Goal: Task Accomplishment & Management: Manage account settings

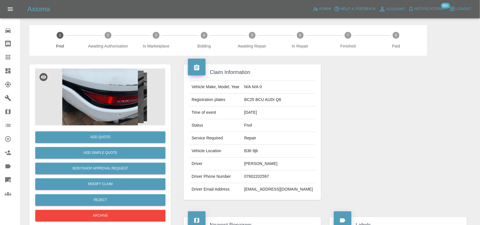
click at [101, 94] on img at bounding box center [100, 96] width 130 height 57
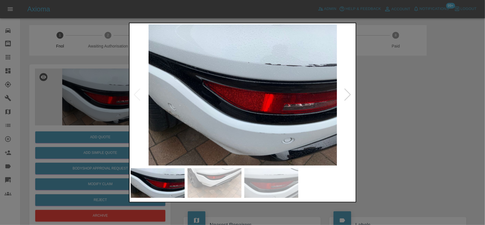
click at [232, 99] on img at bounding box center [243, 94] width 224 height 141
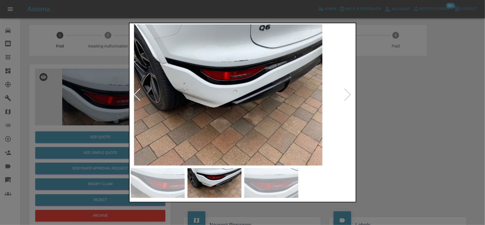
click at [208, 102] on img at bounding box center [228, 94] width 224 height 141
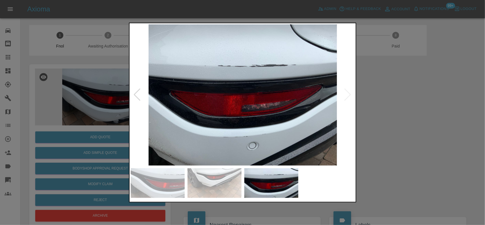
click at [219, 97] on img at bounding box center [243, 94] width 224 height 141
click at [277, 89] on img at bounding box center [243, 94] width 224 height 141
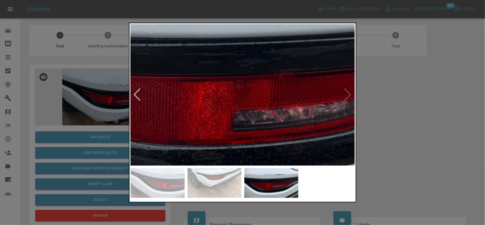
click at [347, 91] on img at bounding box center [235, 79] width 673 height 423
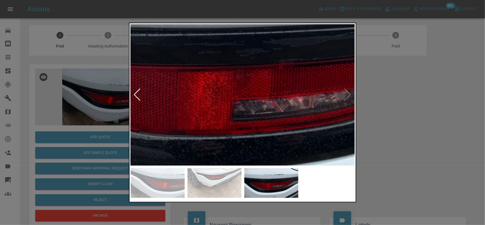
click at [259, 109] on img at bounding box center [235, 69] width 673 height 423
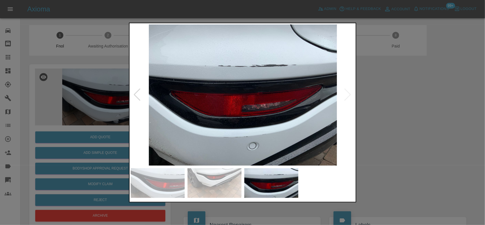
click at [201, 119] on img at bounding box center [243, 94] width 224 height 141
click at [290, 119] on img at bounding box center [243, 94] width 224 height 141
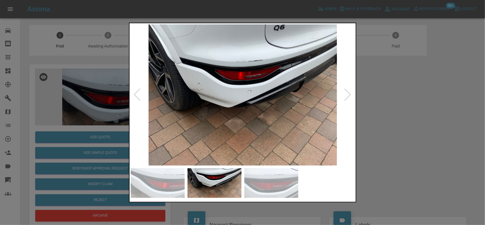
click at [200, 94] on img at bounding box center [243, 94] width 224 height 141
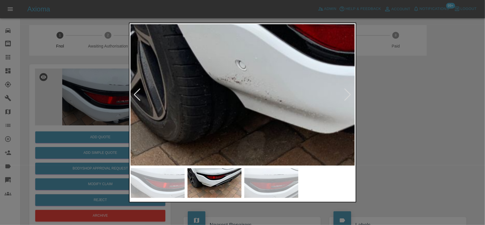
click at [209, 92] on img at bounding box center [369, 95] width 673 height 423
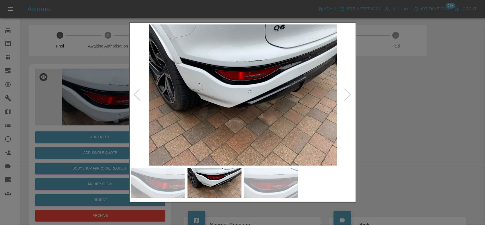
click at [179, 97] on img at bounding box center [243, 94] width 224 height 141
drag, startPoint x: 127, startPoint y: 132, endPoint x: 95, endPoint y: 134, distance: 31.8
click at [121, 132] on div at bounding box center [242, 112] width 485 height 225
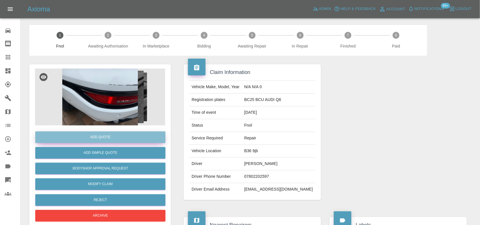
click at [95, 134] on button "Add Quote" at bounding box center [100, 137] width 130 height 12
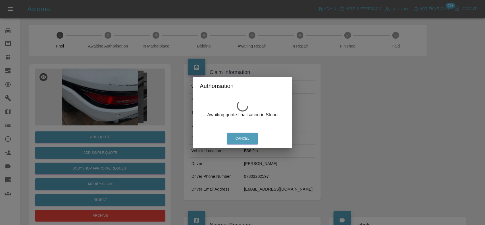
click at [355, 135] on div "Authorisation Awaiting quote finalisation in Stripe Cancel" at bounding box center [242, 112] width 485 height 225
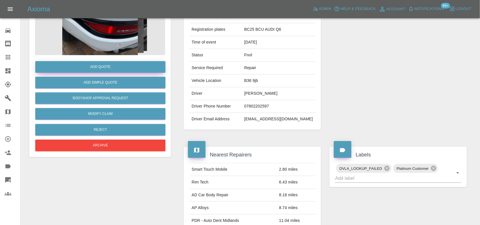
scroll to position [71, 0]
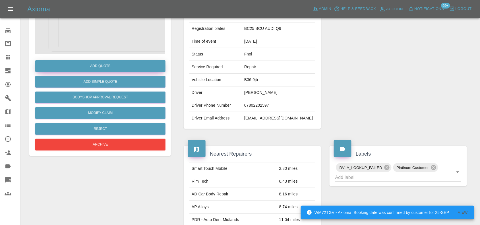
click at [114, 64] on button "Add Quote" at bounding box center [100, 66] width 130 height 12
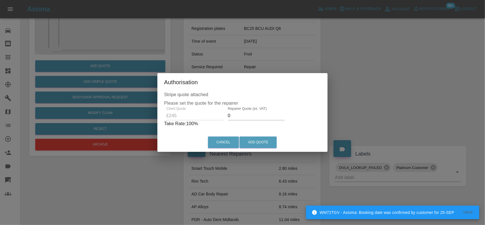
drag, startPoint x: 241, startPoint y: 113, endPoint x: 225, endPoint y: 118, distance: 17.4
click at [226, 118] on div "Repairer Quote (ex. VAT) 0" at bounding box center [256, 114] width 61 height 14
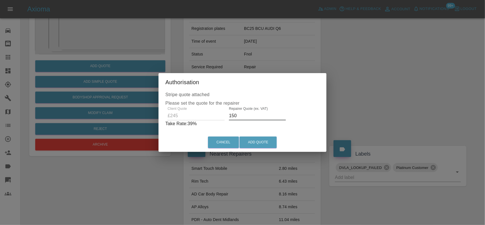
type input "150"
click at [360, 87] on div "Authorisation Stripe quote attached Please set the quote for the repairer Clien…" at bounding box center [242, 112] width 485 height 225
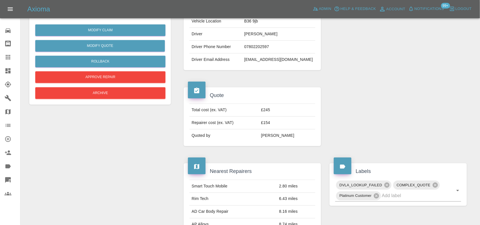
scroll to position [14, 0]
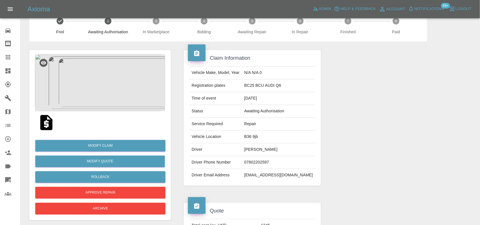
drag, startPoint x: 50, startPoint y: 128, endPoint x: 50, endPoint y: 125, distance: 3.5
click at [50, 128] on img at bounding box center [46, 122] width 18 height 18
click at [378, 191] on div at bounding box center [398, 117] width 146 height 153
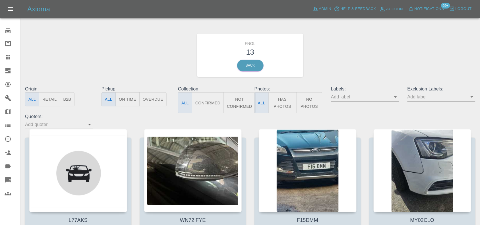
click at [9, 73] on icon at bounding box center [7, 70] width 5 height 5
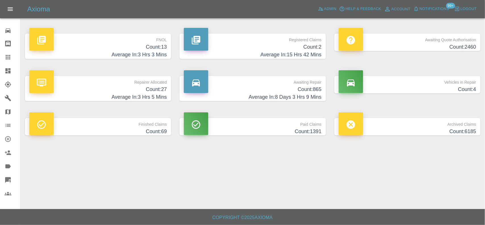
click at [140, 39] on p "FNOL" at bounding box center [97, 39] width 137 height 10
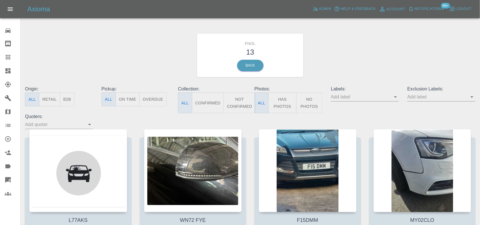
click at [11, 70] on icon at bounding box center [8, 70] width 7 height 7
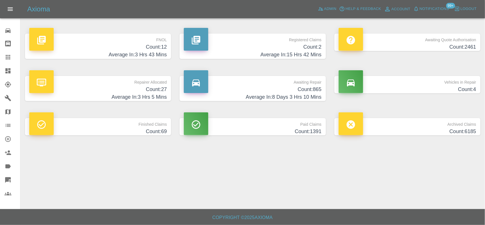
click at [311, 43] on h4 "Count: 2" at bounding box center [252, 47] width 137 height 8
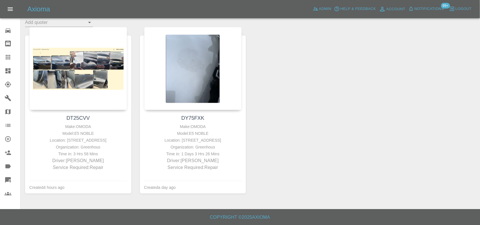
scroll to position [109, 0]
click at [6, 69] on icon at bounding box center [7, 70] width 5 height 5
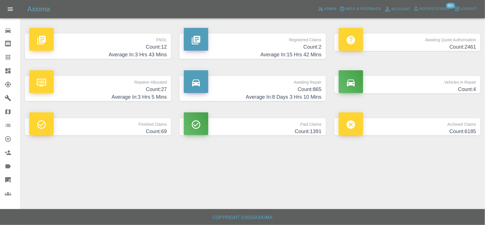
click at [143, 47] on h4 "Count: 12" at bounding box center [97, 47] width 137 height 8
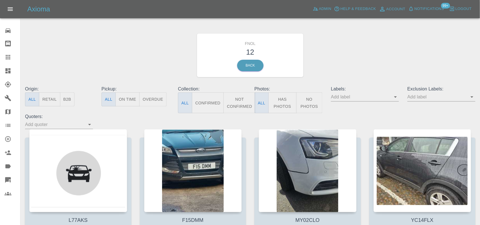
click at [281, 103] on button "Has Photos" at bounding box center [282, 102] width 28 height 21
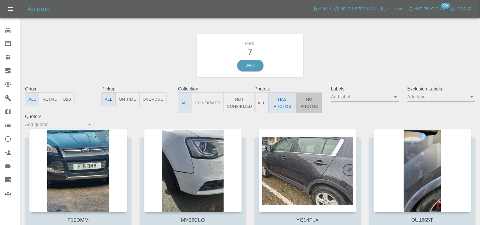
drag, startPoint x: 320, startPoint y: 103, endPoint x: 314, endPoint y: 104, distance: 6.1
click at [317, 104] on button "No Photos" at bounding box center [309, 102] width 26 height 21
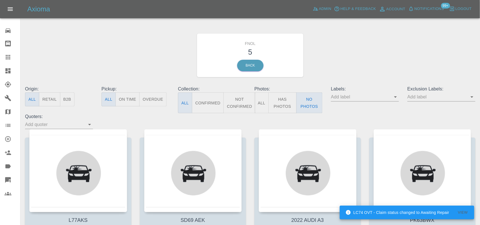
click at [4, 73] on link "Dashboard" at bounding box center [10, 71] width 20 height 14
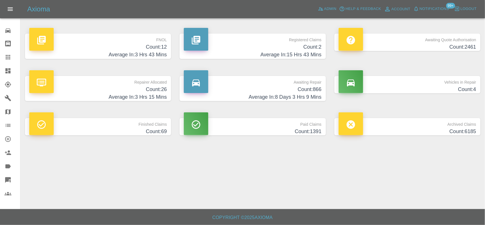
click at [305, 45] on h4 "Count: 2" at bounding box center [252, 47] width 137 height 8
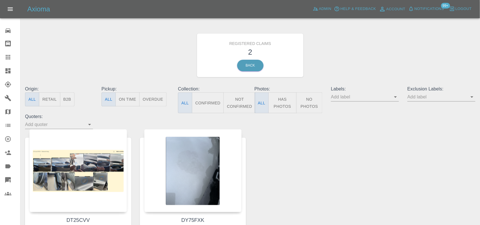
click at [12, 75] on link "Dashboard" at bounding box center [10, 71] width 20 height 14
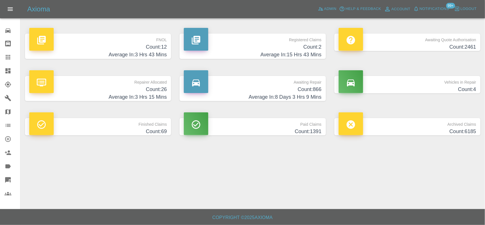
click at [151, 44] on h4 "Count: 12" at bounding box center [97, 47] width 137 height 8
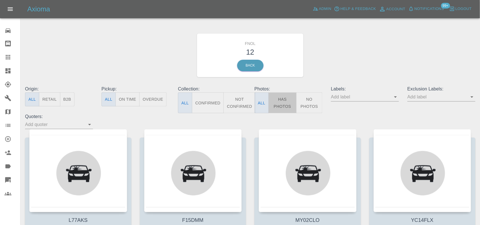
drag, startPoint x: 269, startPoint y: 98, endPoint x: 280, endPoint y: 102, distance: 11.9
click at [271, 100] on button "Has Photos" at bounding box center [282, 102] width 28 height 21
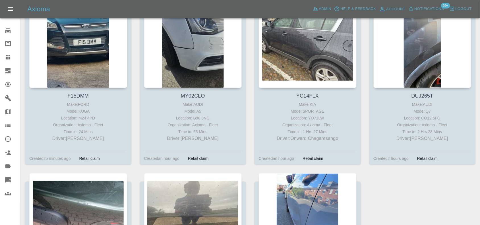
scroll to position [121, 0]
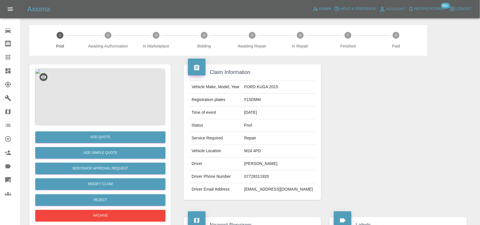
click at [108, 82] on img at bounding box center [100, 96] width 130 height 57
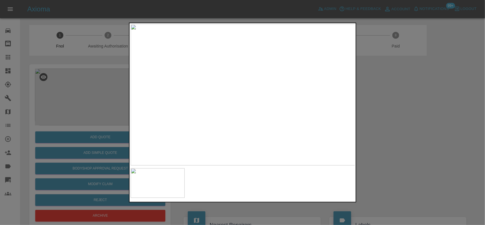
click at [252, 98] on img at bounding box center [243, 94] width 224 height 141
click at [251, 99] on img at bounding box center [212, 84] width 673 height 423
click at [223, 88] on img at bounding box center [243, 94] width 224 height 141
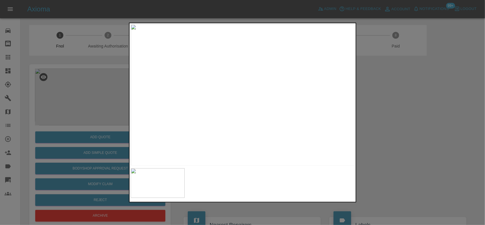
click at [215, 77] on img at bounding box center [243, 94] width 224 height 141
click at [244, 73] on img at bounding box center [243, 94] width 224 height 141
click at [244, 72] on img at bounding box center [243, 94] width 224 height 141
click at [233, 83] on img at bounding box center [238, 161] width 673 height 423
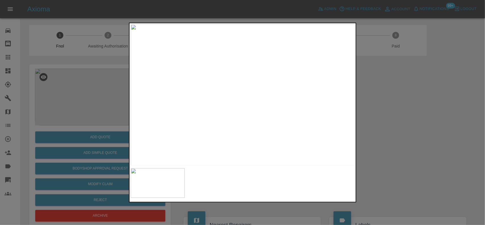
click at [153, 92] on img at bounding box center [243, 94] width 224 height 141
click at [243, 103] on img at bounding box center [243, 94] width 224 height 141
click at [211, 99] on img at bounding box center [243, 94] width 224 height 141
click at [83, 85] on div at bounding box center [242, 112] width 485 height 225
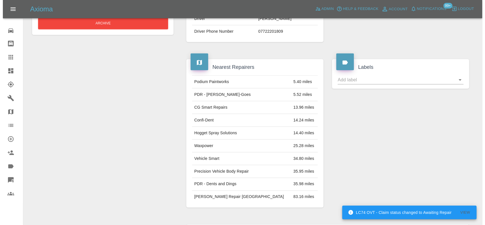
scroll to position [33, 0]
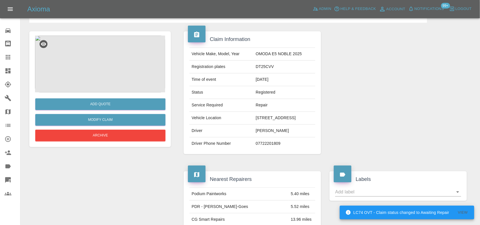
click at [105, 44] on img at bounding box center [100, 64] width 130 height 57
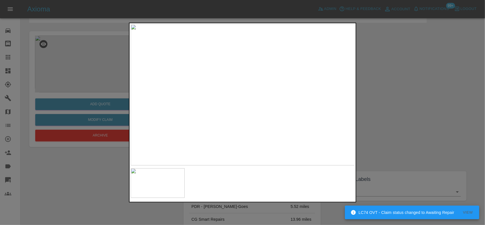
click at [186, 74] on img at bounding box center [243, 94] width 224 height 141
click at [154, 72] on img at bounding box center [243, 94] width 224 height 141
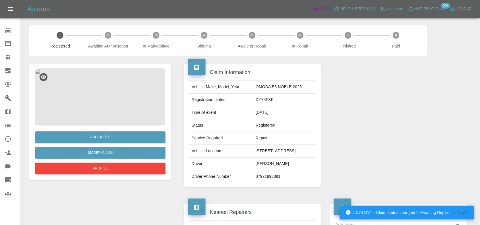
drag, startPoint x: 320, startPoint y: 6, endPoint x: 311, endPoint y: 18, distance: 15.4
click at [320, 6] on span "Admin" at bounding box center [325, 9] width 12 height 7
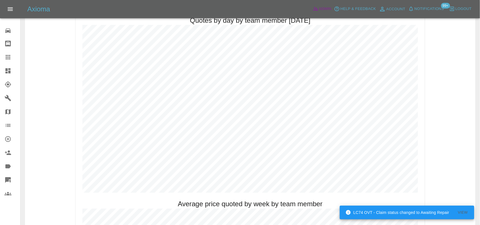
scroll to position [284, 0]
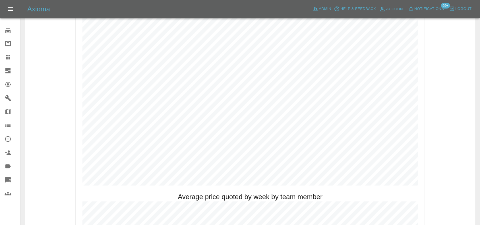
drag, startPoint x: 3, startPoint y: 65, endPoint x: 5, endPoint y: 67, distance: 3.1
click at [3, 65] on link "Dashboard" at bounding box center [10, 71] width 20 height 14
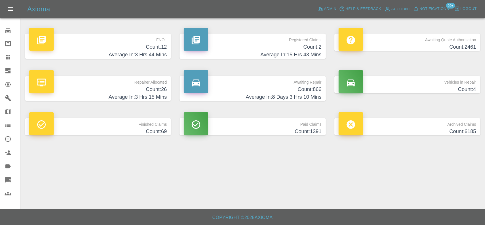
drag, startPoint x: 144, startPoint y: 40, endPoint x: 121, endPoint y: 1, distance: 45.6
click at [144, 40] on p "FNOL" at bounding box center [97, 39] width 137 height 10
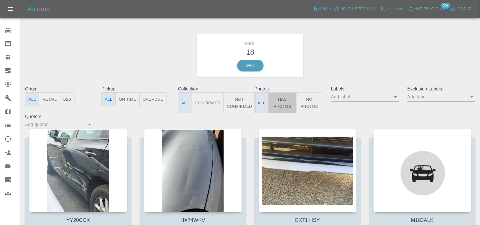
click at [276, 103] on button "Has Photos" at bounding box center [282, 102] width 28 height 21
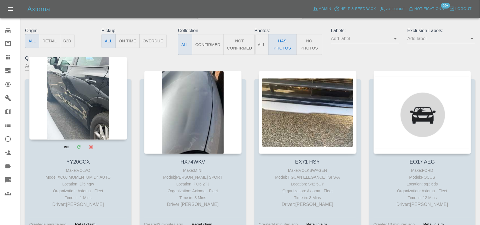
scroll to position [71, 0]
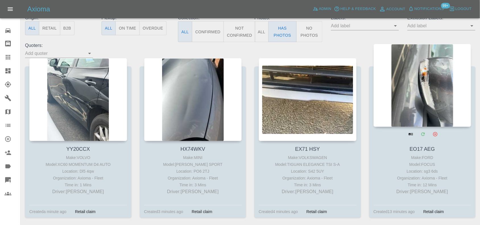
drag, startPoint x: 288, startPoint y: 68, endPoint x: 407, endPoint y: 82, distance: 119.6
click at [306, 72] on div at bounding box center [308, 99] width 98 height 83
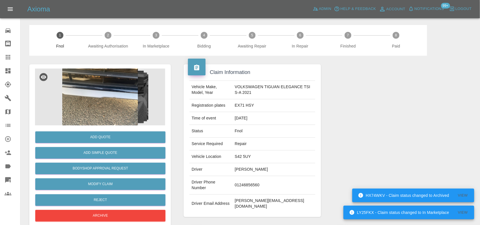
click at [94, 106] on img at bounding box center [100, 96] width 130 height 57
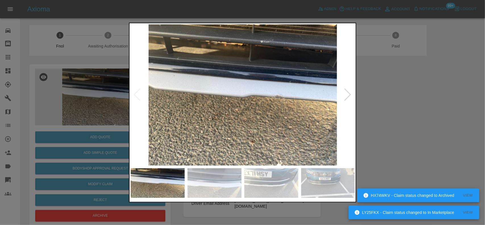
click at [212, 107] on img at bounding box center [243, 94] width 224 height 141
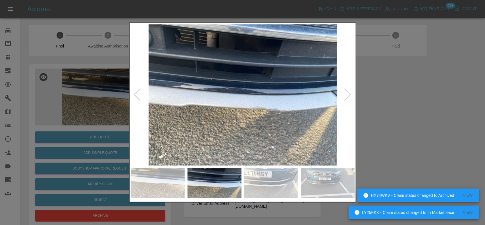
click at [222, 114] on img at bounding box center [243, 94] width 224 height 141
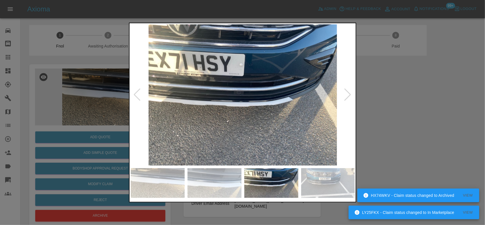
click at [189, 122] on img at bounding box center [243, 94] width 224 height 141
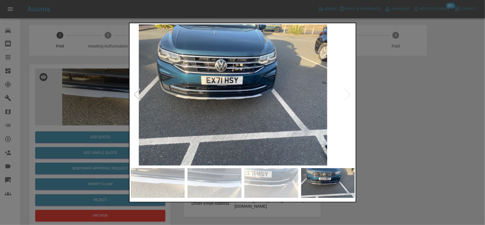
click at [218, 120] on img at bounding box center [233, 94] width 224 height 141
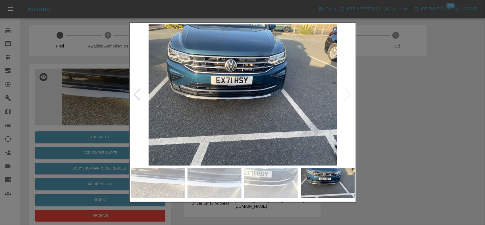
click at [245, 104] on img at bounding box center [243, 94] width 224 height 141
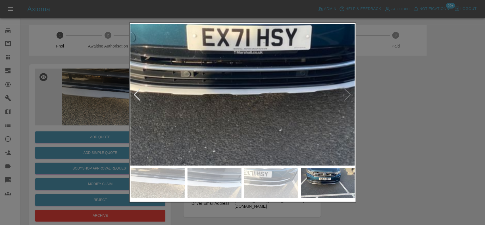
click at [313, 114] on img at bounding box center [281, 80] width 673 height 423
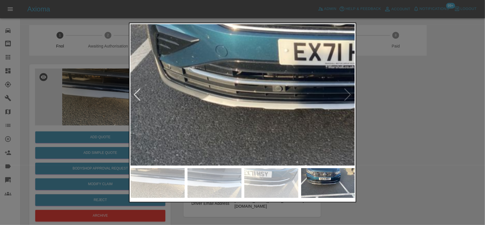
click at [229, 125] on img at bounding box center [373, 95] width 673 height 423
click at [224, 125] on img at bounding box center [373, 95] width 673 height 423
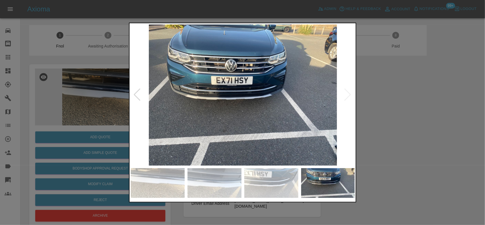
click at [186, 120] on img at bounding box center [243, 94] width 224 height 141
click at [267, 97] on img at bounding box center [243, 94] width 224 height 141
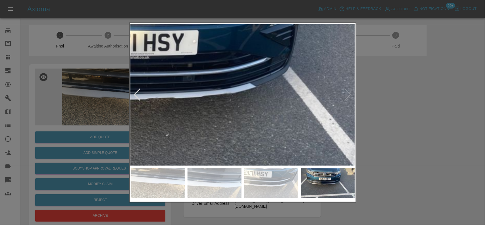
click at [242, 105] on img at bounding box center [168, 85] width 673 height 423
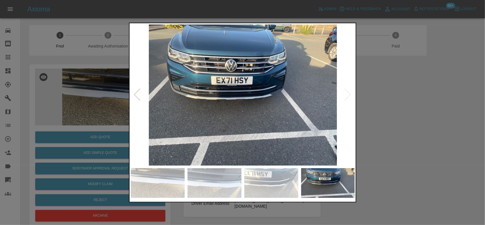
click at [192, 113] on img at bounding box center [243, 94] width 224 height 141
click at [250, 122] on img at bounding box center [243, 94] width 224 height 141
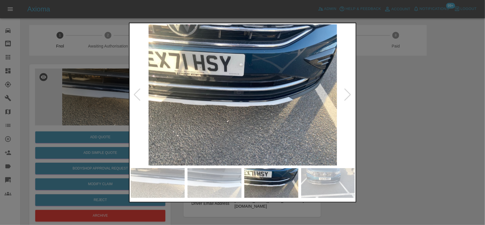
click at [238, 114] on img at bounding box center [243, 94] width 224 height 141
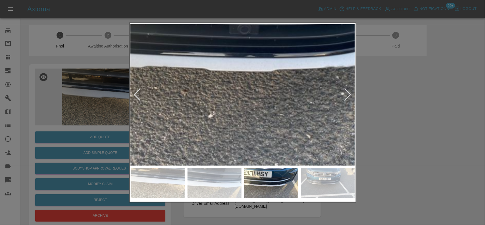
click at [238, 114] on img at bounding box center [255, 35] width 673 height 423
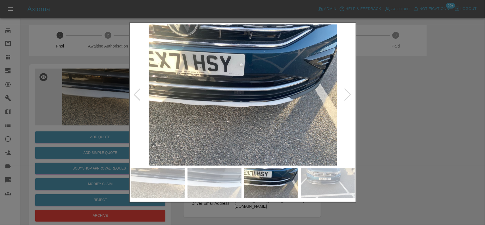
click at [238, 119] on img at bounding box center [243, 94] width 224 height 141
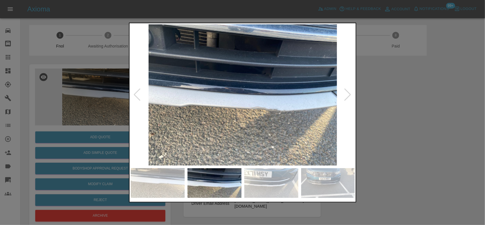
click at [213, 117] on img at bounding box center [243, 94] width 224 height 141
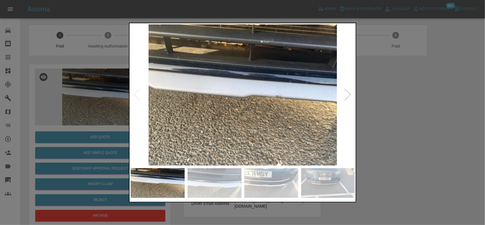
click at [245, 119] on img at bounding box center [243, 94] width 224 height 141
click at [237, 123] on img at bounding box center [243, 94] width 224 height 141
click at [50, 95] on div at bounding box center [242, 112] width 485 height 225
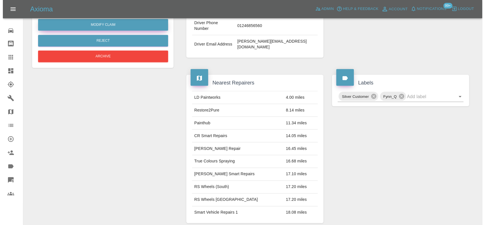
scroll to position [27, 0]
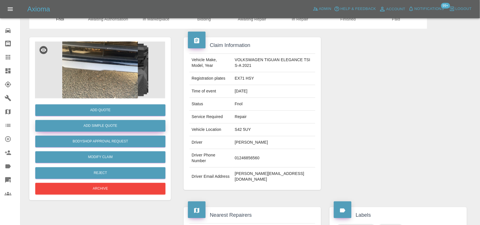
click at [96, 126] on button "Add Simple Quote" at bounding box center [100, 126] width 130 height 12
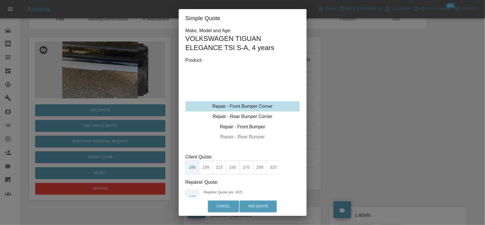
drag, startPoint x: 235, startPoint y: 110, endPoint x: 218, endPoint y: 153, distance: 47.0
click at [235, 109] on div "Repair - Front Bumper Corner" at bounding box center [243, 106] width 114 height 10
click at [235, 168] on button "240" at bounding box center [233, 167] width 14 height 14
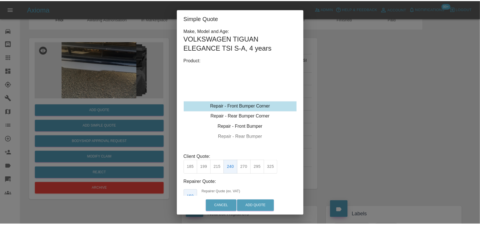
scroll to position [24, 0]
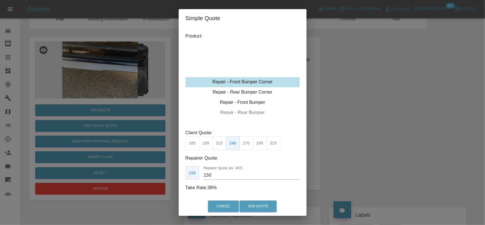
drag, startPoint x: 215, startPoint y: 172, endPoint x: 134, endPoint y: 169, distance: 81.0
click at [134, 169] on div "Simple Quote Make, Model and Age: VOLKSWAGEN TIGUAN ELEGANCE TSI S-A , 4 years …" at bounding box center [242, 112] width 485 height 225
type input "145"
click at [265, 209] on button "Add Quote" at bounding box center [257, 206] width 37 height 12
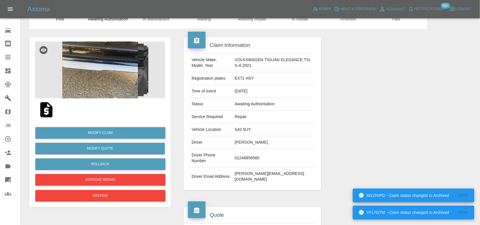
click at [8, 71] on icon at bounding box center [8, 70] width 7 height 7
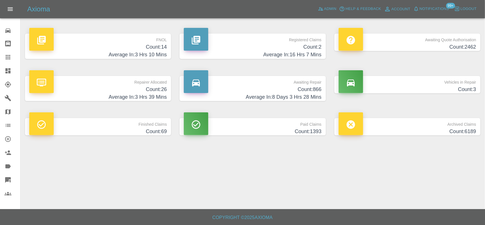
click at [435, 130] on h4 "Count: 6189" at bounding box center [407, 132] width 137 height 8
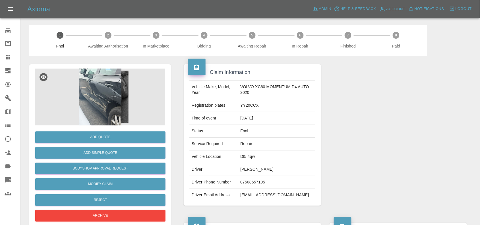
click at [101, 93] on img at bounding box center [100, 96] width 130 height 57
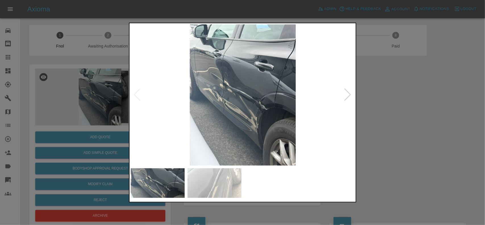
click at [239, 89] on img at bounding box center [243, 94] width 224 height 141
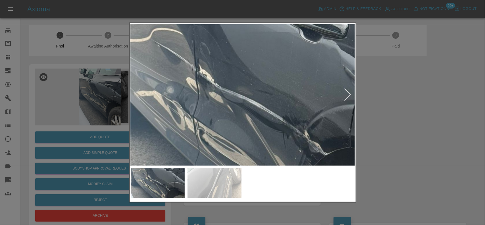
click at [46, 91] on div at bounding box center [242, 112] width 485 height 225
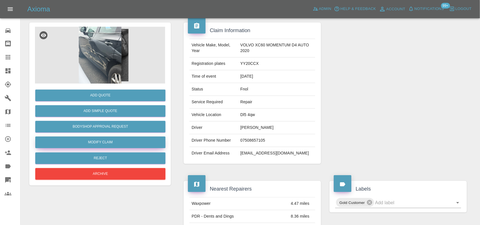
scroll to position [36, 0]
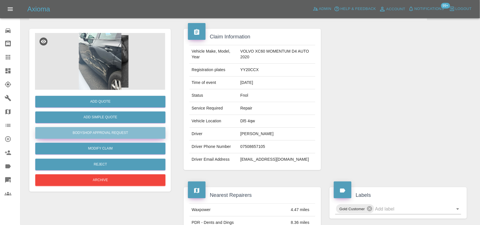
click at [104, 137] on button "Bodyshop Approval Request" at bounding box center [100, 133] width 130 height 12
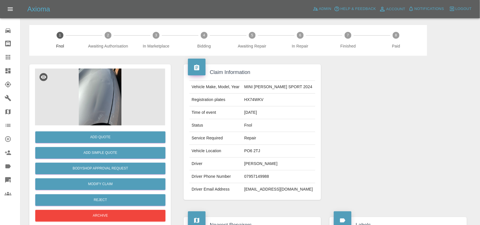
click at [80, 100] on img at bounding box center [100, 96] width 130 height 57
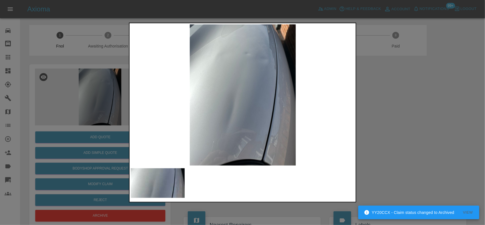
click at [191, 93] on img at bounding box center [243, 94] width 224 height 141
click at [214, 104] on img at bounding box center [243, 94] width 224 height 141
click at [161, 105] on img at bounding box center [243, 94] width 224 height 141
click at [63, 94] on div at bounding box center [242, 112] width 485 height 225
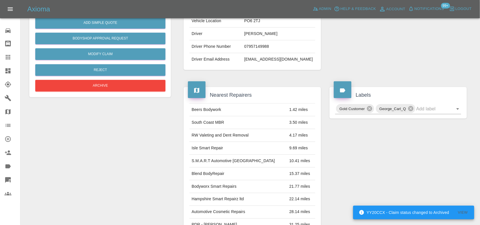
scroll to position [28, 0]
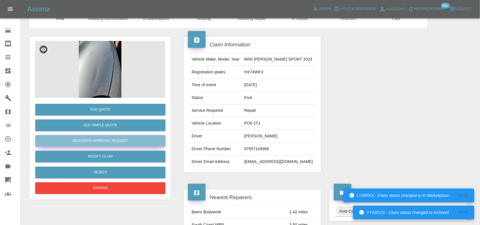
click at [114, 141] on button "Bodyshop Approval Request" at bounding box center [100, 141] width 130 height 12
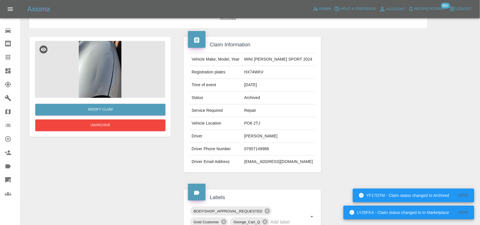
drag, startPoint x: 10, startPoint y: 71, endPoint x: 176, endPoint y: 138, distance: 178.2
click at [10, 71] on icon at bounding box center [7, 70] width 5 height 5
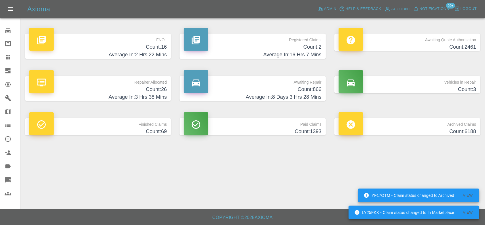
click at [138, 49] on h4 "Count: 16" at bounding box center [97, 47] width 137 height 8
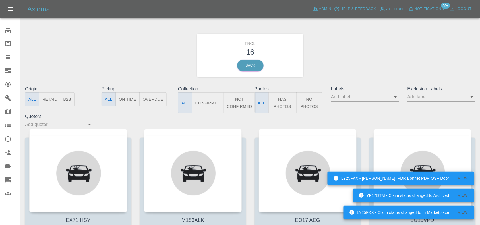
click at [282, 103] on button "Has Photos" at bounding box center [282, 102] width 28 height 21
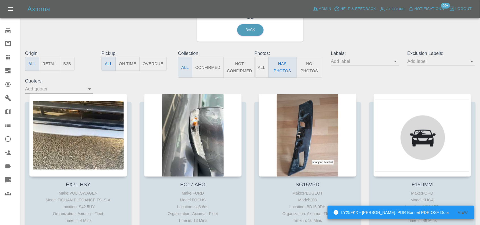
scroll to position [71, 0]
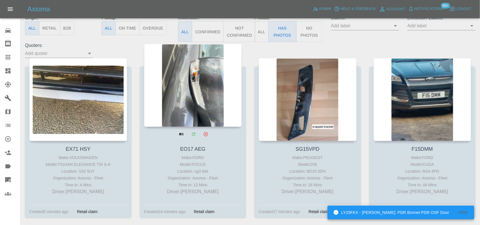
drag, startPoint x: 78, startPoint y: 87, endPoint x: 187, endPoint y: 88, distance: 109.4
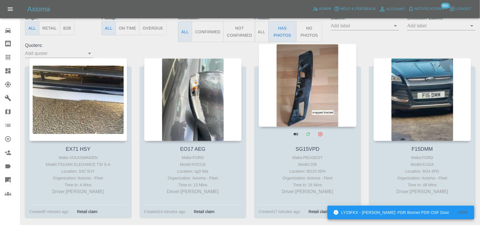
drag, startPoint x: 187, startPoint y: 88, endPoint x: 308, endPoint y: 83, distance: 120.3
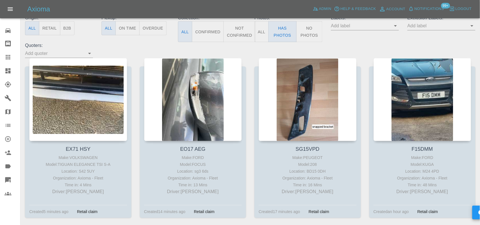
drag, startPoint x: 409, startPoint y: 74, endPoint x: 362, endPoint y: 89, distance: 48.4
click at [364, 86] on div "SG15VPD Make: PEUGEOT Model: 208 Location: BD15 0DH Organization: Axioma - Flee…" at bounding box center [307, 142] width 115 height 168
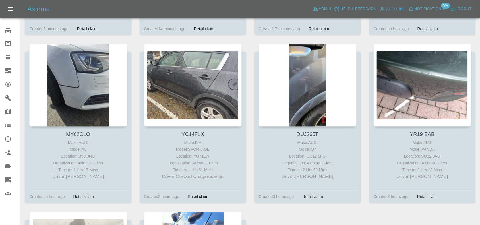
scroll to position [147, 0]
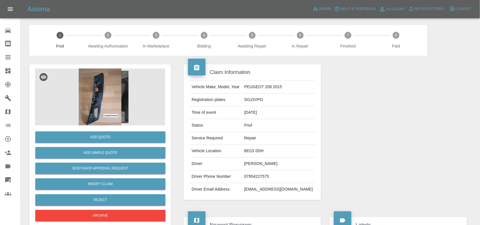
click at [106, 85] on img at bounding box center [100, 96] width 130 height 57
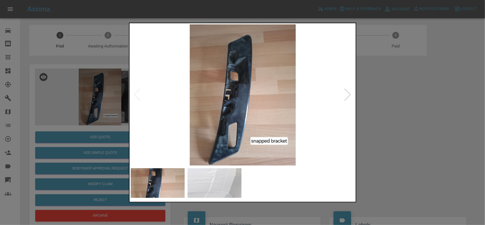
click at [242, 124] on img at bounding box center [243, 94] width 224 height 141
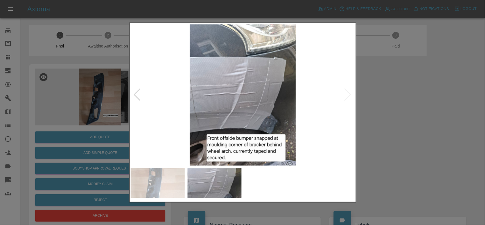
click at [169, 115] on img at bounding box center [243, 94] width 224 height 141
click at [140, 106] on img at bounding box center [243, 94] width 224 height 141
click at [68, 104] on div at bounding box center [242, 112] width 485 height 225
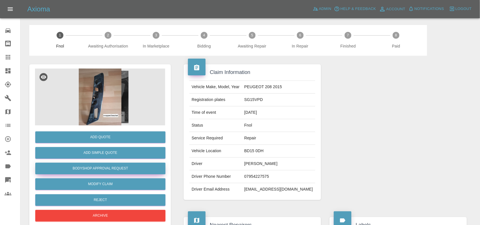
click at [100, 169] on button "Bodyshop Approval Request" at bounding box center [100, 168] width 130 height 12
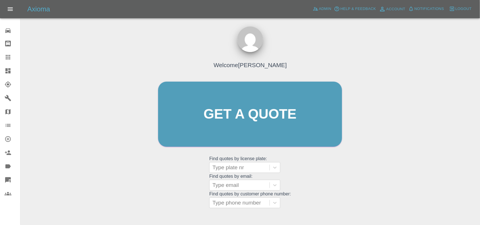
drag, startPoint x: 11, startPoint y: 74, endPoint x: 80, endPoint y: 2, distance: 100.1
click at [11, 74] on link "Dashboard" at bounding box center [10, 71] width 20 height 14
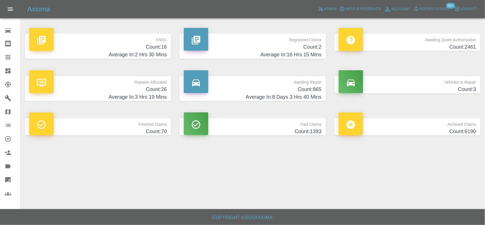
click at [153, 51] on h4 "Average In: 2 Hrs 30 Mins" at bounding box center [97, 55] width 137 height 8
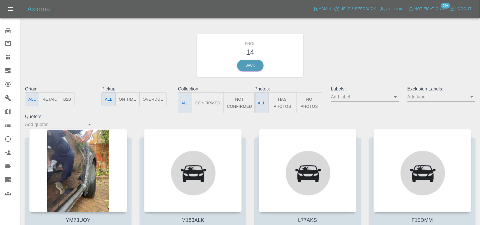
click at [281, 104] on button "Has Photos" at bounding box center [282, 102] width 28 height 21
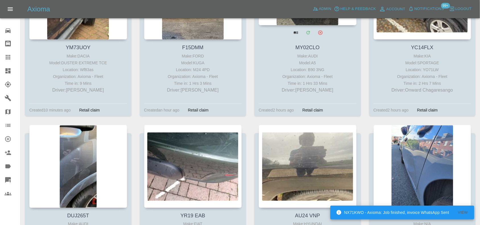
scroll to position [213, 0]
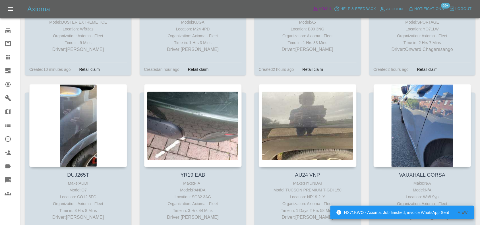
click at [328, 10] on span "Admin" at bounding box center [325, 9] width 12 height 7
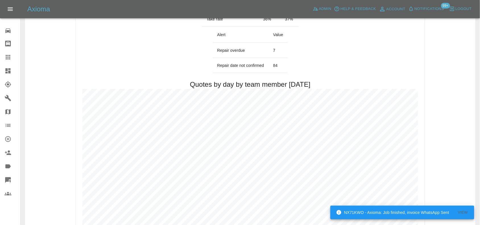
click at [6, 66] on link "Dashboard" at bounding box center [10, 71] width 20 height 14
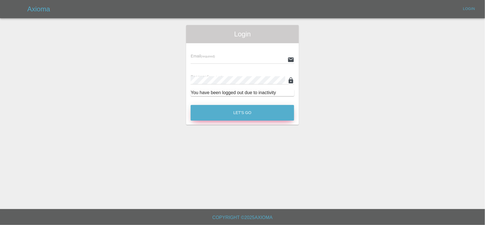
type input "ankur.mehta@axioma.co.uk"
click at [217, 111] on button "Let's Go" at bounding box center [242, 113] width 103 height 16
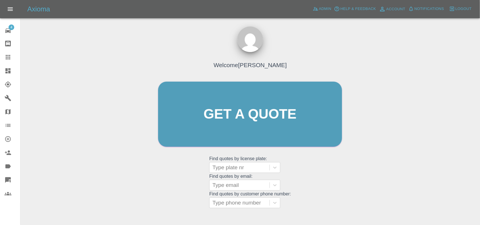
click at [6, 67] on icon at bounding box center [8, 70] width 7 height 7
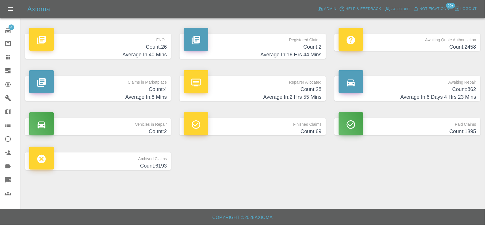
click at [157, 46] on h4 "Count: 26" at bounding box center [97, 47] width 137 height 8
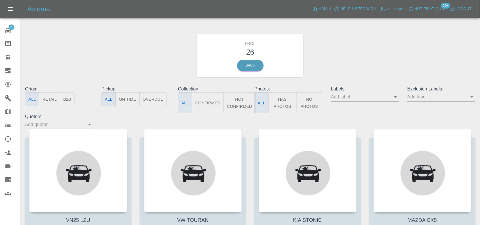
click at [284, 97] on button "Has Photos" at bounding box center [282, 102] width 28 height 21
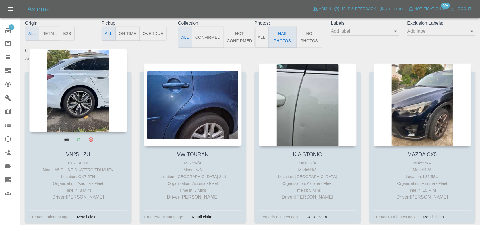
scroll to position [71, 0]
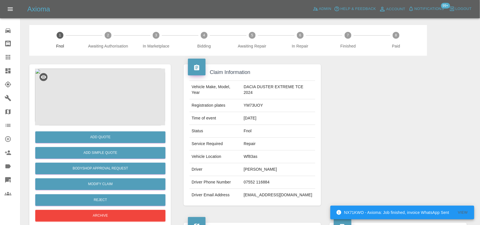
click at [102, 97] on img at bounding box center [100, 96] width 130 height 57
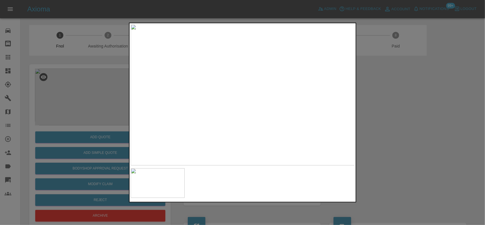
click at [222, 107] on img at bounding box center [243, 94] width 224 height 141
click at [203, 105] on img at bounding box center [232, 42] width 673 height 423
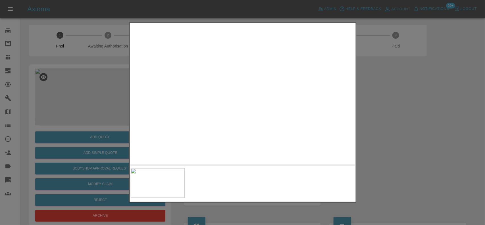
click at [216, 170] on div at bounding box center [242, 112] width 227 height 180
click at [223, 99] on img at bounding box center [236, 225] width 673 height 423
click at [192, 96] on img at bounding box center [243, 94] width 224 height 141
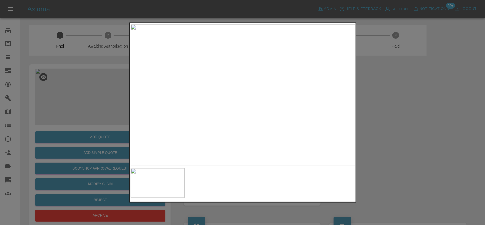
click at [107, 75] on div at bounding box center [242, 112] width 485 height 225
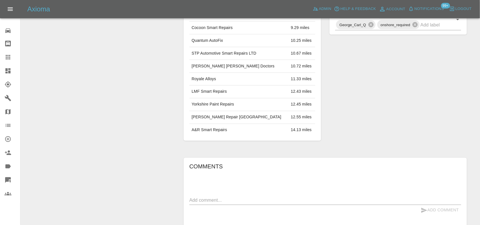
scroll to position [311, 0]
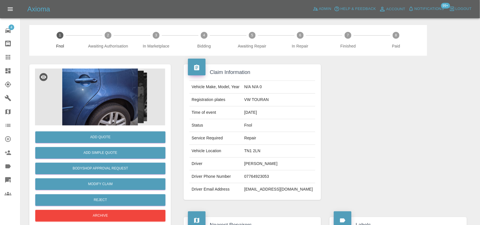
click at [117, 101] on img at bounding box center [100, 96] width 130 height 57
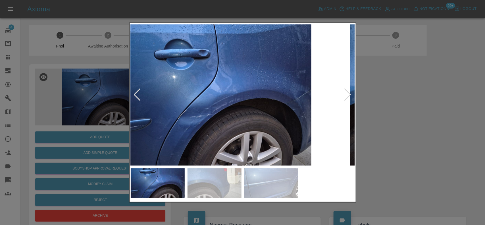
click at [212, 106] on img at bounding box center [217, 94] width 224 height 141
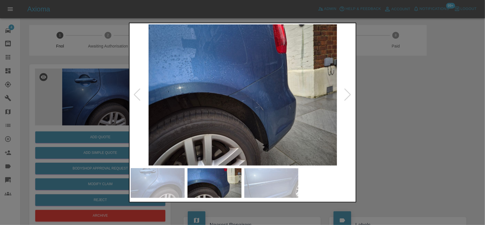
click at [186, 107] on img at bounding box center [243, 94] width 224 height 141
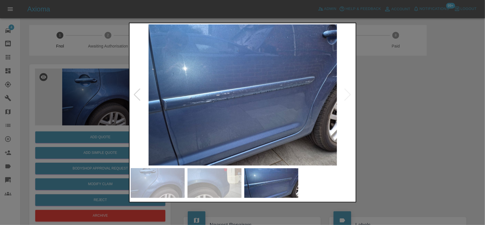
click at [183, 95] on img at bounding box center [243, 94] width 224 height 141
click at [192, 97] on img at bounding box center [243, 94] width 224 height 141
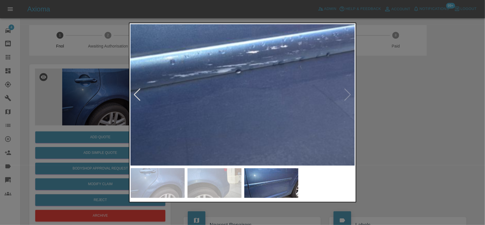
click at [177, 86] on img at bounding box center [326, 50] width 673 height 423
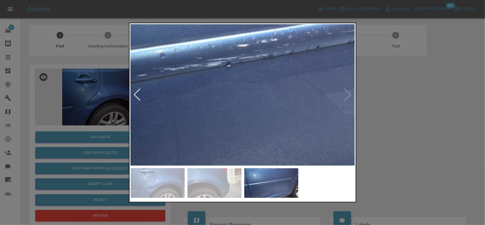
click at [180, 113] on img at bounding box center [316, 44] width 673 height 423
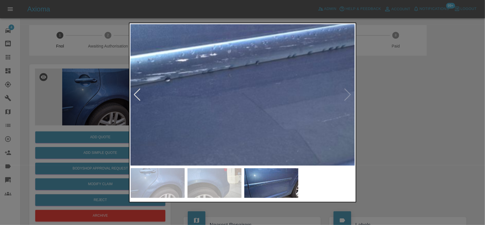
click at [205, 120] on img at bounding box center [255, 59] width 673 height 423
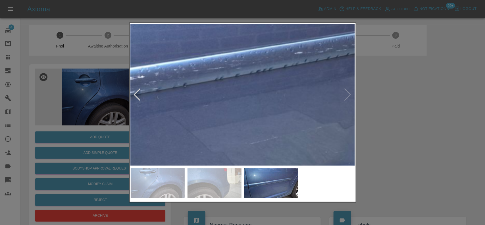
click at [189, 119] on img at bounding box center [183, 81] width 673 height 423
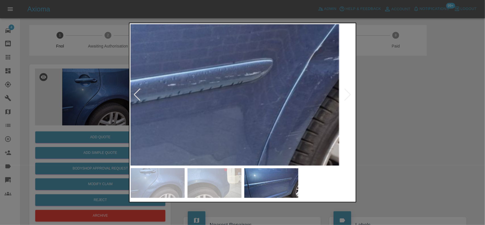
click at [236, 136] on img at bounding box center [56, 113] width 673 height 423
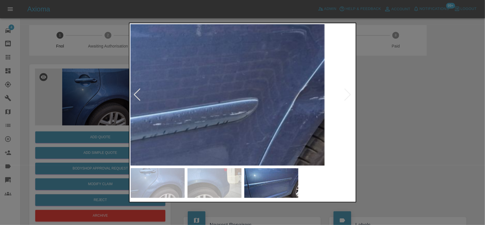
click at [237, 107] on img at bounding box center [42, 152] width 673 height 423
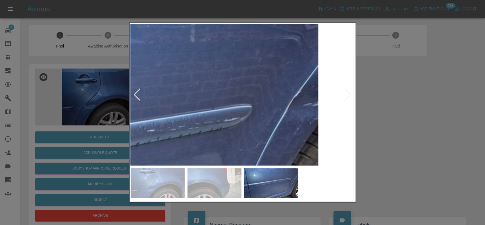
click at [252, 110] on img at bounding box center [35, 159] width 673 height 423
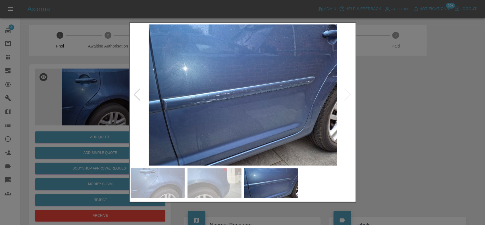
click at [285, 113] on img at bounding box center [243, 94] width 224 height 141
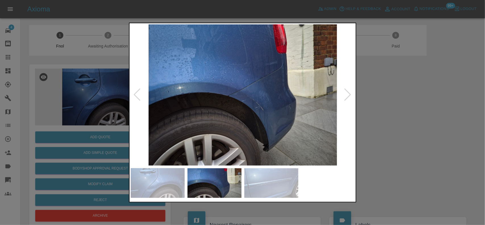
click at [256, 101] on img at bounding box center [243, 94] width 224 height 141
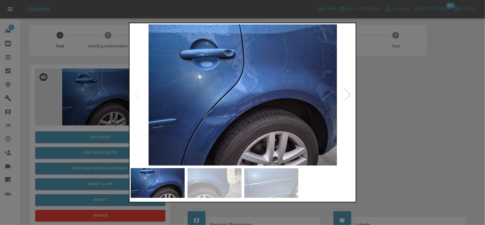
click at [215, 97] on img at bounding box center [243, 94] width 224 height 141
click at [207, 107] on img at bounding box center [243, 94] width 224 height 141
click at [204, 118] on img at bounding box center [243, 94] width 224 height 141
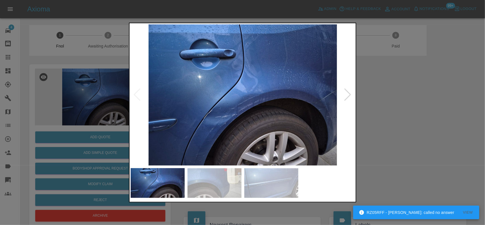
click at [204, 118] on img at bounding box center [243, 94] width 224 height 141
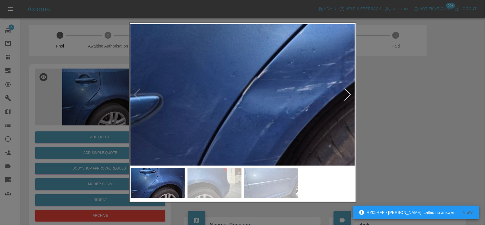
drag, startPoint x: 126, startPoint y: 114, endPoint x: 153, endPoint y: 117, distance: 26.9
click at [136, 116] on div at bounding box center [242, 112] width 485 height 225
click at [216, 120] on img at bounding box center [358, 22] width 673 height 423
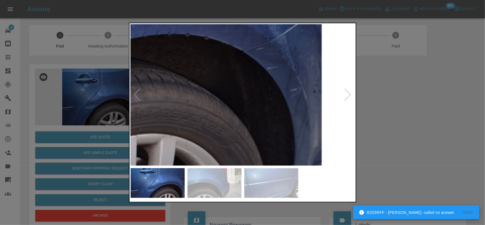
click at [268, 118] on img at bounding box center [39, 24] width 673 height 423
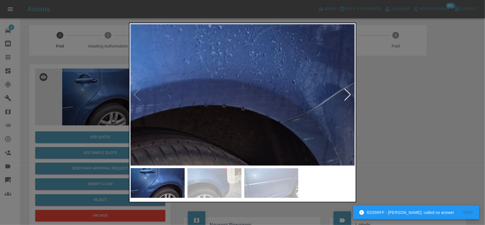
click at [259, 125] on img at bounding box center [75, 95] width 673 height 423
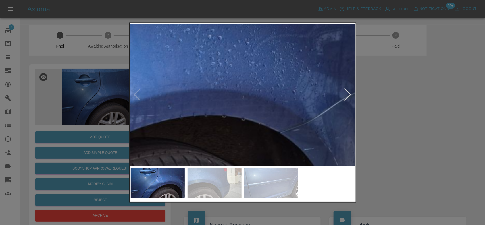
click at [298, 126] on img at bounding box center [75, 105] width 673 height 423
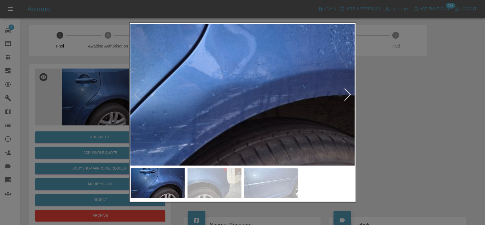
click at [268, 107] on img at bounding box center [210, 85] width 673 height 423
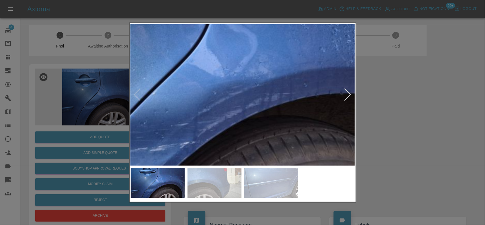
click at [282, 82] on img at bounding box center [211, 83] width 673 height 423
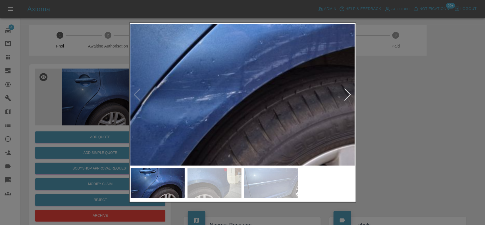
click at [278, 107] on img at bounding box center [258, 32] width 673 height 423
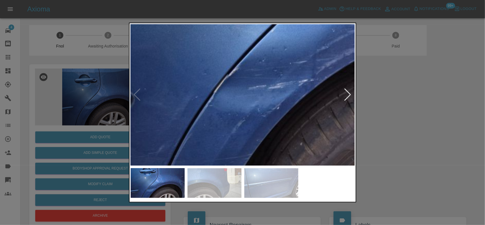
click at [246, 105] on img at bounding box center [330, 20] width 673 height 423
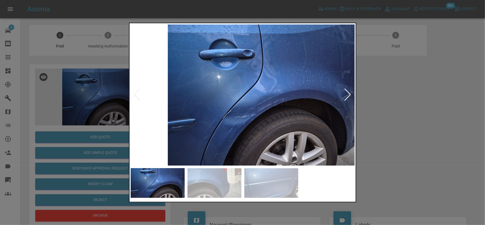
click at [264, 119] on img at bounding box center [261, 94] width 224 height 141
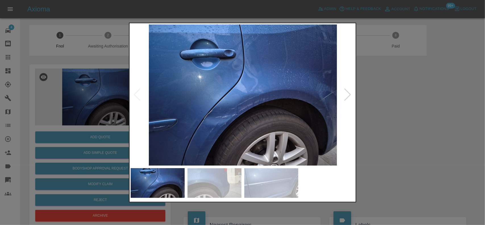
click at [201, 109] on img at bounding box center [243, 94] width 224 height 141
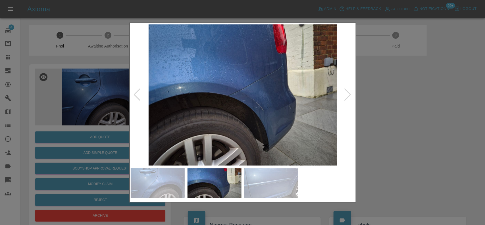
click at [113, 80] on div at bounding box center [242, 112] width 485 height 225
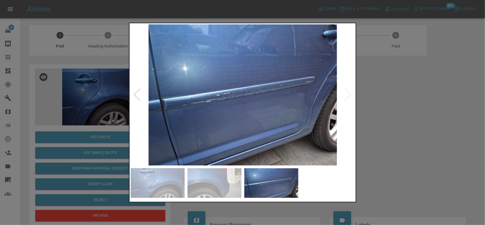
click at [217, 94] on img at bounding box center [243, 94] width 224 height 141
click at [216, 94] on img at bounding box center [243, 94] width 224 height 141
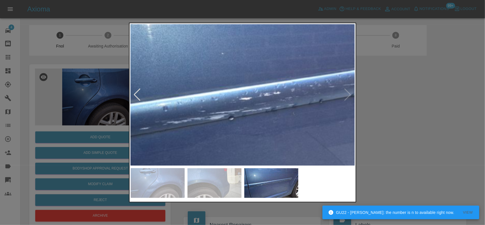
drag, startPoint x: 80, startPoint y: 102, endPoint x: 83, endPoint y: 111, distance: 9.0
click at [80, 103] on div at bounding box center [242, 112] width 485 height 225
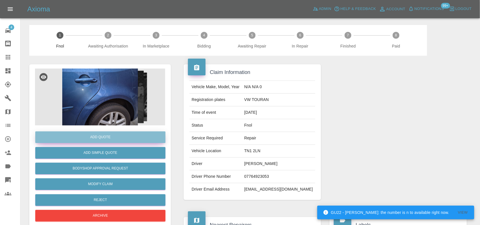
click at [90, 136] on button "Add Quote" at bounding box center [100, 137] width 130 height 12
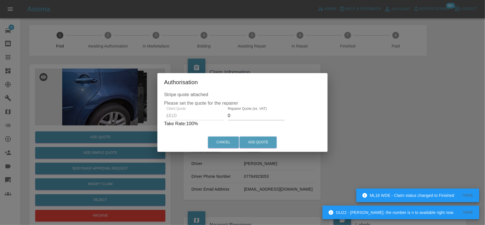
click at [215, 116] on div "Client Quote £610 Repairer Quote (ex. VAT) 0 Take Rate: 100 %" at bounding box center [242, 117] width 157 height 20
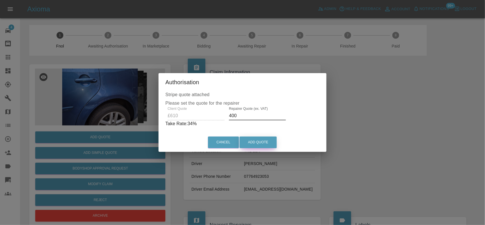
type input "400"
click at [259, 145] on button "Add Quote" at bounding box center [257, 142] width 37 height 12
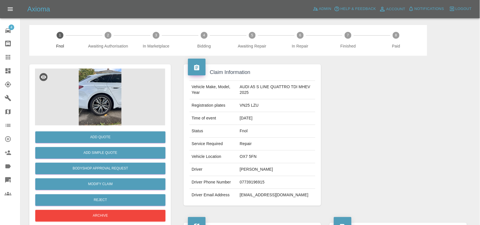
click at [110, 83] on img at bounding box center [100, 96] width 130 height 57
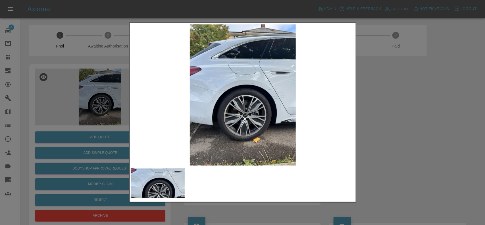
click at [212, 104] on img at bounding box center [243, 94] width 224 height 141
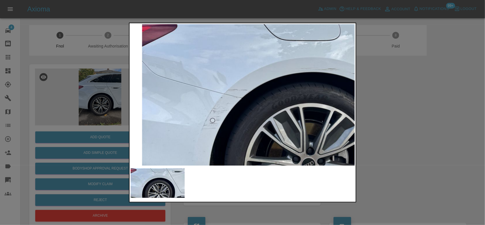
click at [215, 137] on img at bounding box center [300, 102] width 673 height 423
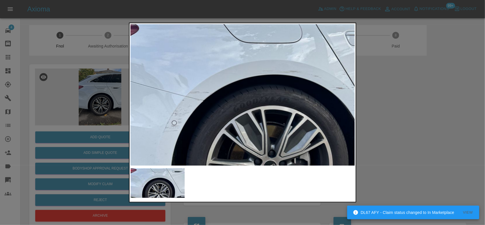
click at [172, 116] on img at bounding box center [262, 104] width 673 height 423
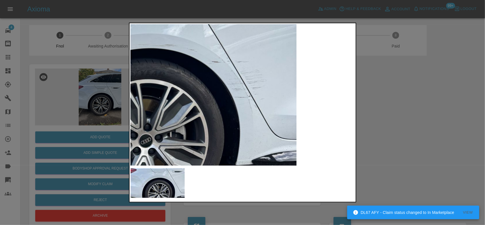
click at [167, 107] on img at bounding box center [137, 78] width 673 height 423
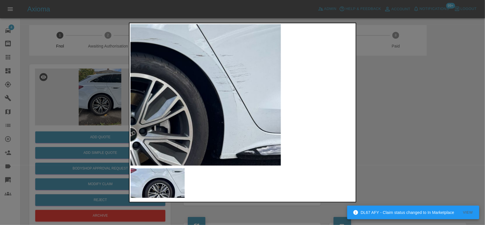
click at [236, 114] on img at bounding box center [122, 72] width 673 height 423
click at [235, 114] on img at bounding box center [122, 72] width 673 height 423
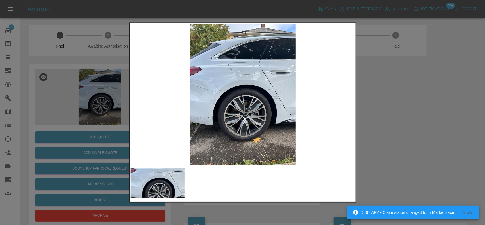
click at [137, 117] on img at bounding box center [243, 94] width 224 height 141
drag, startPoint x: 80, startPoint y: 122, endPoint x: 103, endPoint y: 136, distance: 27.5
click at [87, 126] on div at bounding box center [242, 112] width 485 height 225
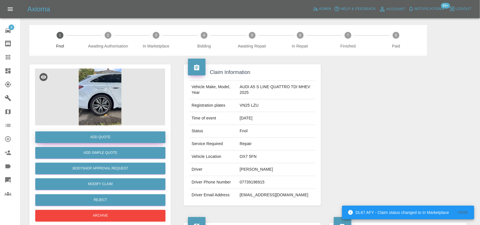
click at [104, 136] on button "Add Quote" at bounding box center [100, 137] width 130 height 12
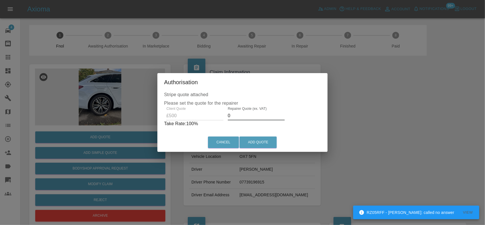
click at [177, 112] on div "Client Quote £500 Repairer Quote (ex. VAT) 0 Take Rate: 100 %" at bounding box center [242, 117] width 157 height 20
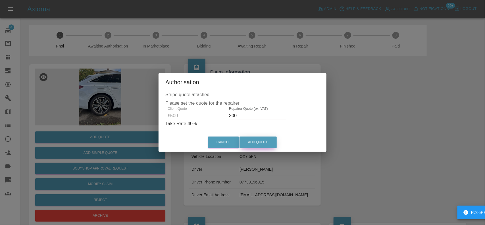
type input "300"
click at [246, 140] on button "Add Quote" at bounding box center [257, 142] width 37 height 12
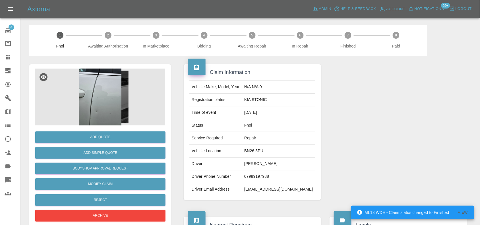
click at [112, 92] on img at bounding box center [100, 96] width 130 height 57
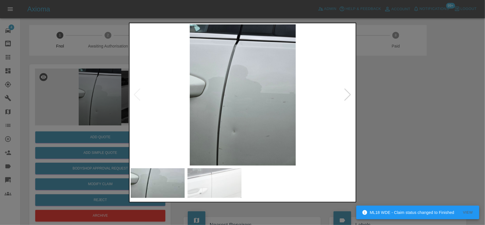
click at [195, 121] on img at bounding box center [243, 94] width 224 height 141
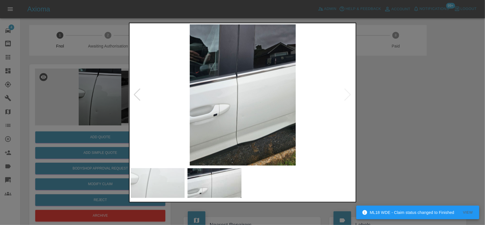
click at [216, 130] on img at bounding box center [243, 94] width 224 height 141
click at [232, 120] on img at bounding box center [243, 94] width 224 height 141
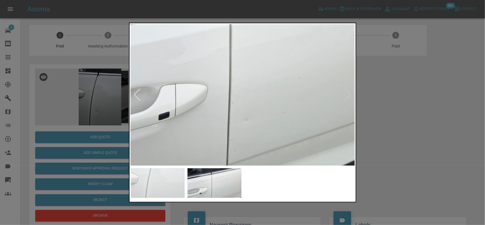
click at [203, 153] on img at bounding box center [245, 55] width 673 height 423
click at [87, 101] on div at bounding box center [242, 112] width 485 height 225
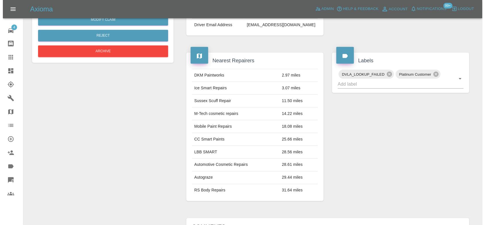
scroll to position [63, 0]
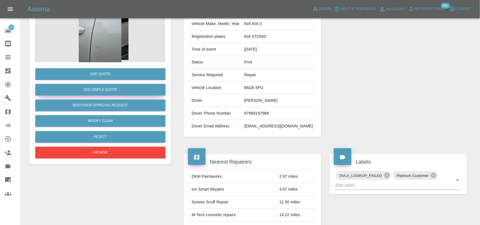
click at [98, 88] on button "Add Simple Quote" at bounding box center [100, 90] width 130 height 12
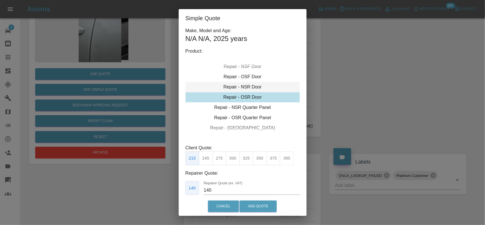
click at [240, 89] on div "Repair - NSR Door" at bounding box center [243, 87] width 114 height 10
click at [218, 158] on button "270" at bounding box center [219, 158] width 14 height 14
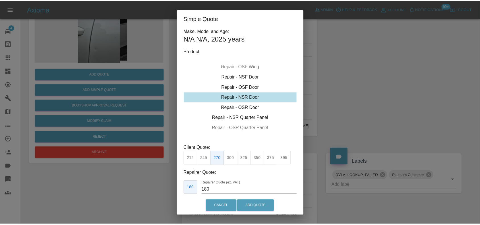
scroll to position [29, 0]
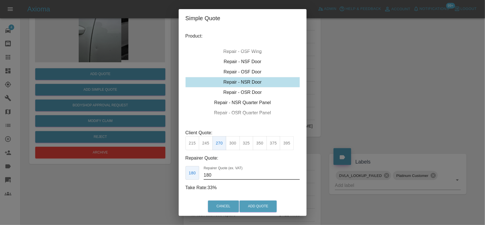
drag, startPoint x: 231, startPoint y: 177, endPoint x: 112, endPoint y: 157, distance: 119.9
click at [113, 157] on div "Simple Quote Make, Model and Age: N/A N/A , 2025 years Product: Repair - Front …" at bounding box center [242, 112] width 485 height 225
type input "170"
click at [268, 210] on button "Add Quote" at bounding box center [257, 206] width 37 height 12
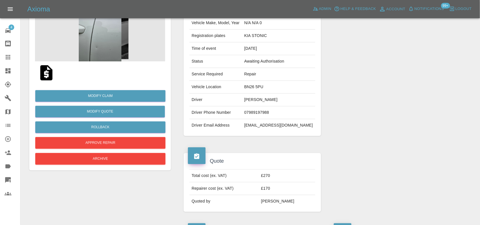
scroll to position [0, 0]
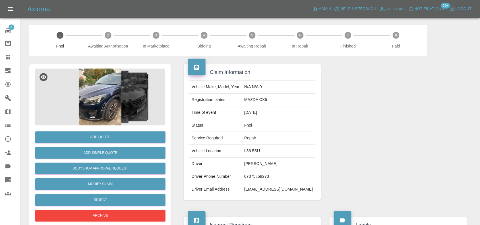
click at [97, 104] on img at bounding box center [100, 96] width 130 height 57
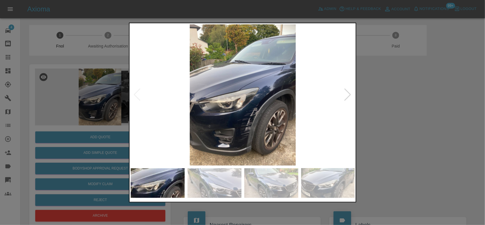
click at [235, 109] on img at bounding box center [243, 94] width 224 height 141
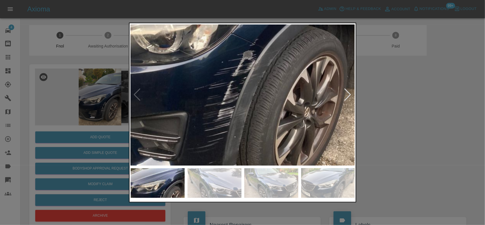
click at [187, 95] on img at bounding box center [209, 11] width 673 height 423
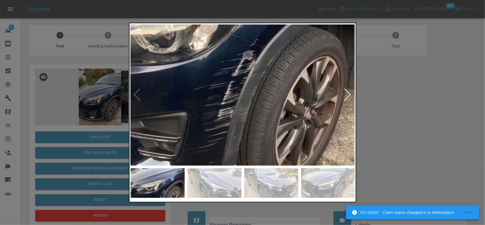
click at [253, 102] on img at bounding box center [209, 11] width 673 height 423
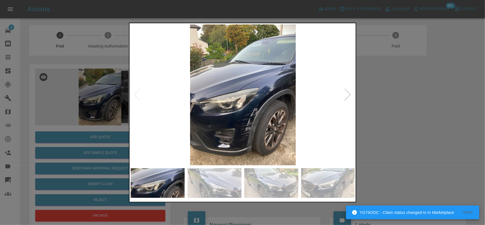
click at [253, 102] on img at bounding box center [243, 94] width 224 height 141
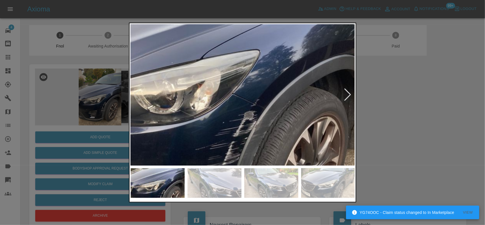
click at [213, 104] on img at bounding box center [210, 72] width 673 height 423
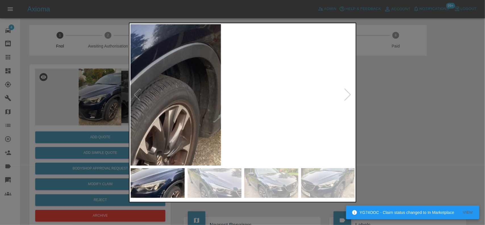
click at [252, 107] on img at bounding box center [62, 60] width 673 height 423
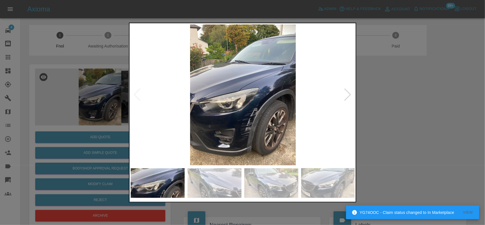
click at [186, 93] on img at bounding box center [243, 94] width 224 height 141
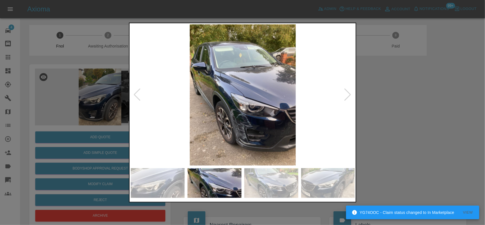
click at [235, 94] on img at bounding box center [243, 94] width 224 height 141
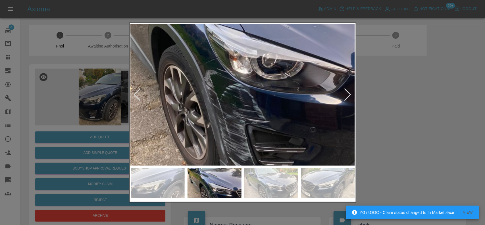
click at [203, 44] on img at bounding box center [239, 26] width 673 height 423
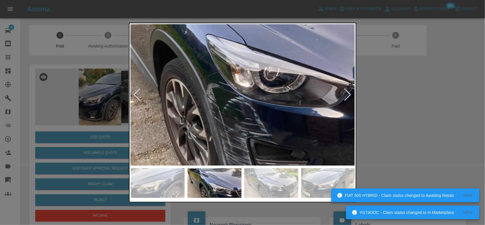
click at [244, 126] on img at bounding box center [241, 39] width 673 height 423
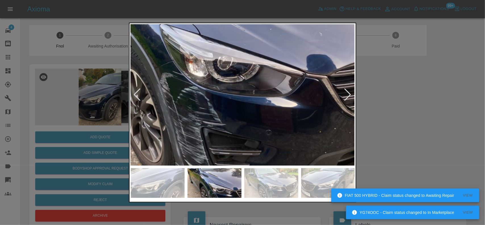
click at [195, 108] on img at bounding box center [195, 29] width 673 height 423
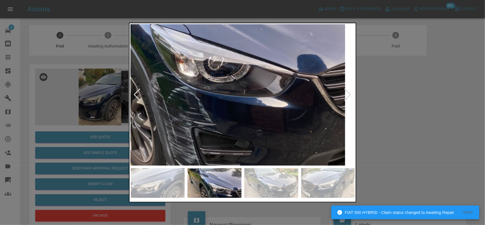
click at [202, 108] on img at bounding box center [186, 29] width 673 height 423
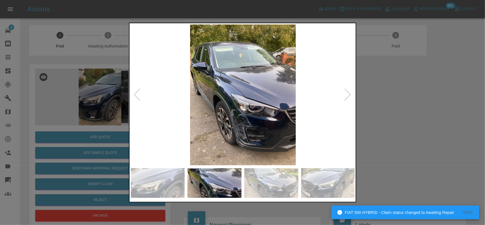
click at [198, 111] on img at bounding box center [243, 94] width 224 height 141
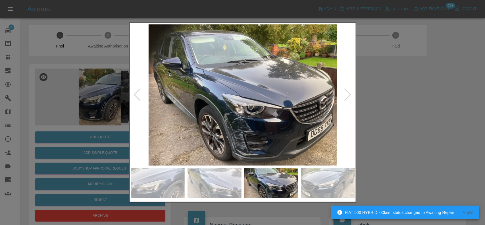
click at [181, 97] on img at bounding box center [243, 94] width 224 height 141
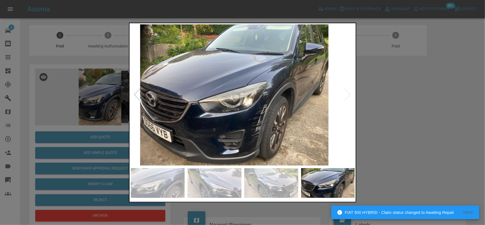
click at [236, 110] on img at bounding box center [234, 94] width 224 height 141
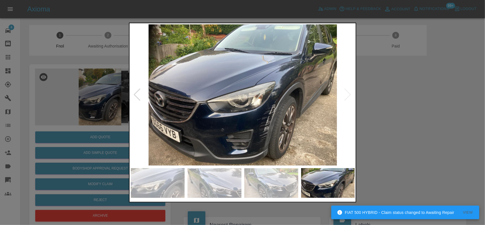
click at [248, 119] on img at bounding box center [243, 94] width 224 height 141
click at [248, 120] on img at bounding box center [243, 94] width 224 height 141
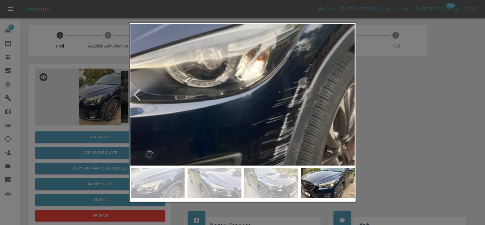
click at [239, 131] on img at bounding box center [209, 48] width 673 height 423
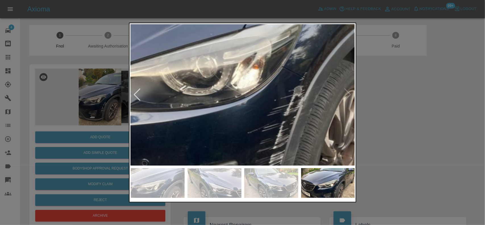
click at [78, 99] on div at bounding box center [242, 112] width 485 height 225
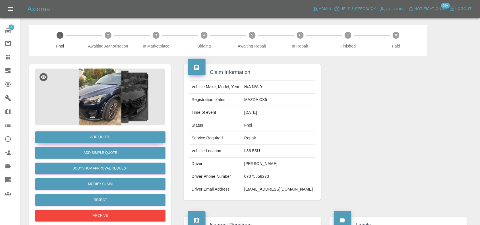
click at [74, 137] on button "Add Quote" at bounding box center [100, 137] width 130 height 12
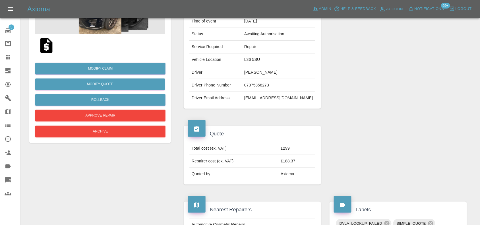
scroll to position [79, 0]
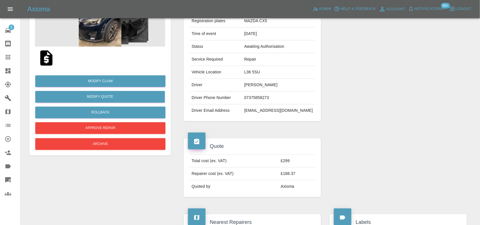
click at [44, 60] on img at bounding box center [46, 58] width 18 height 18
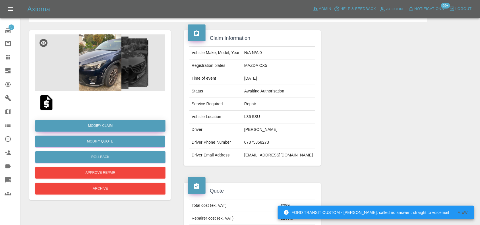
scroll to position [0, 0]
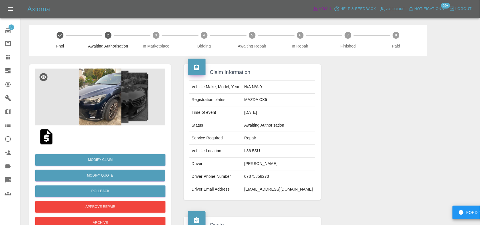
click at [320, 7] on span "Admin" at bounding box center [325, 9] width 12 height 7
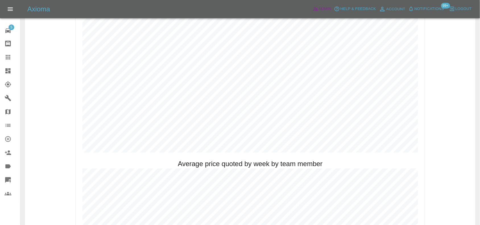
scroll to position [320, 0]
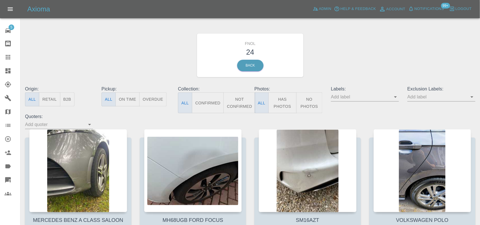
click at [281, 103] on button "Has Photos" at bounding box center [282, 102] width 28 height 21
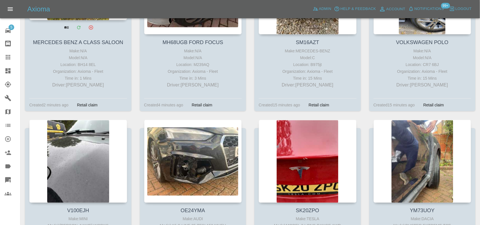
scroll to position [249, 0]
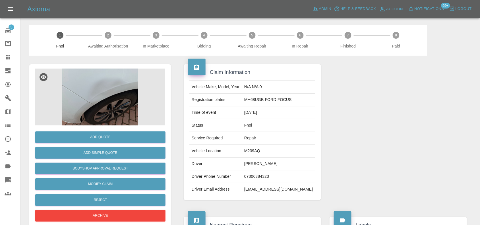
click at [98, 107] on img at bounding box center [100, 96] width 130 height 57
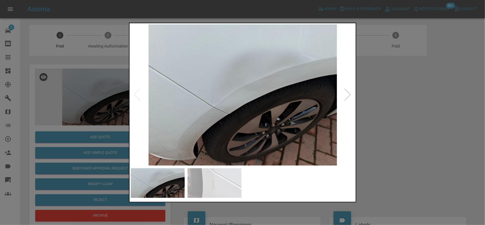
click at [227, 110] on img at bounding box center [243, 94] width 224 height 141
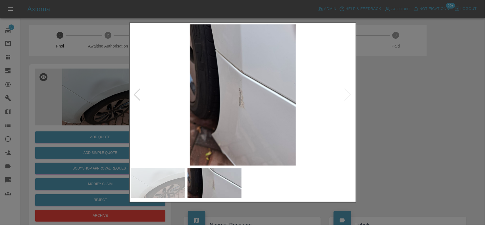
click at [127, 110] on div at bounding box center [15, 94] width 224 height 141
click at [247, 105] on img at bounding box center [243, 94] width 224 height 141
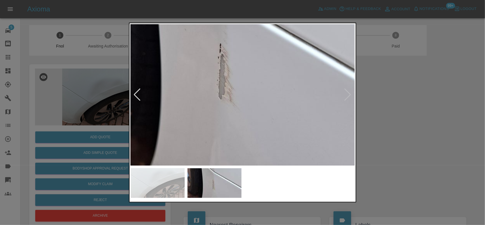
click at [247, 105] on img at bounding box center [228, 63] width 673 height 423
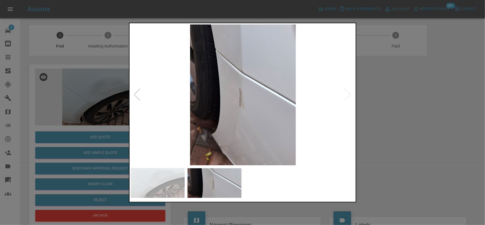
click at [216, 108] on img at bounding box center [243, 94] width 224 height 141
click at [392, 121] on div at bounding box center [242, 112] width 485 height 225
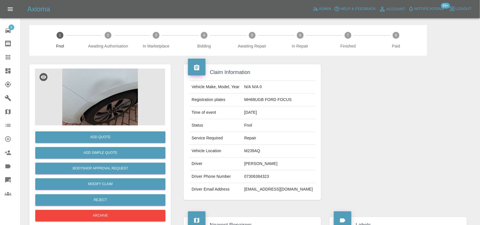
click at [96, 87] on img at bounding box center [100, 96] width 130 height 57
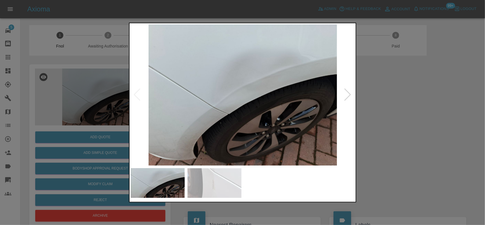
click at [199, 107] on img at bounding box center [243, 94] width 224 height 141
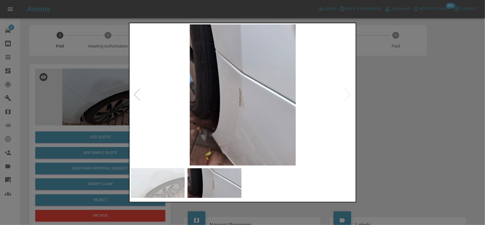
drag, startPoint x: 95, startPoint y: 87, endPoint x: 77, endPoint y: 91, distance: 18.7
click at [94, 87] on div at bounding box center [242, 112] width 485 height 225
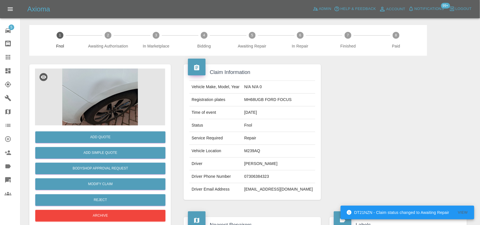
click at [82, 98] on img at bounding box center [100, 96] width 130 height 57
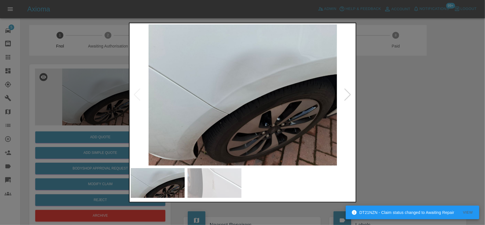
drag, startPoint x: 55, startPoint y: 114, endPoint x: 75, endPoint y: 115, distance: 20.2
click at [62, 114] on div at bounding box center [242, 112] width 485 height 225
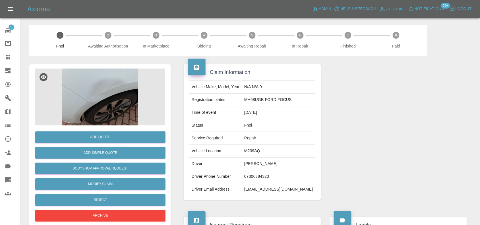
click at [115, 114] on img at bounding box center [100, 96] width 130 height 57
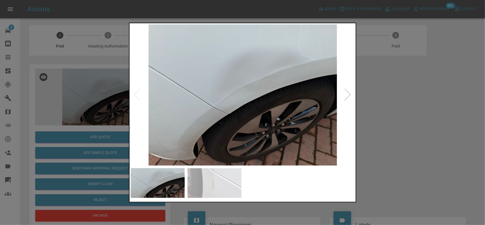
click at [193, 100] on img at bounding box center [243, 94] width 224 height 141
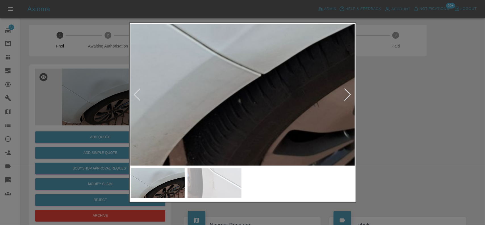
click at [114, 37] on div at bounding box center [242, 112] width 485 height 225
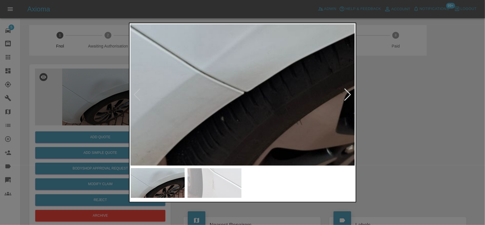
click at [393, 126] on div at bounding box center [242, 112] width 485 height 225
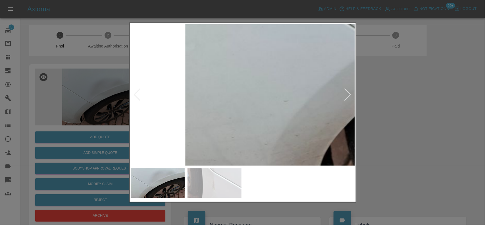
click at [283, 60] on img at bounding box center [467, 5] width 673 height 423
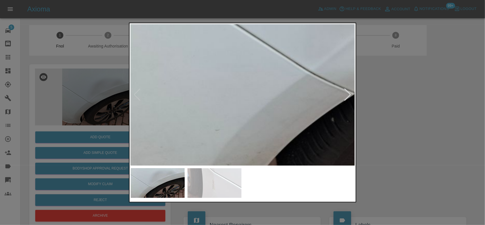
click at [223, 134] on img at bounding box center [398, 34] width 673 height 423
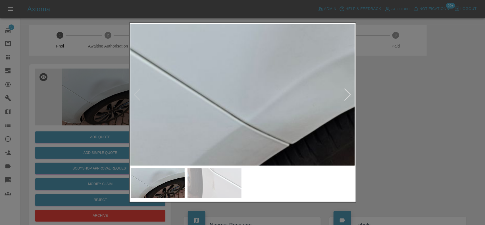
click at [186, 125] on img at bounding box center [333, 85] width 673 height 423
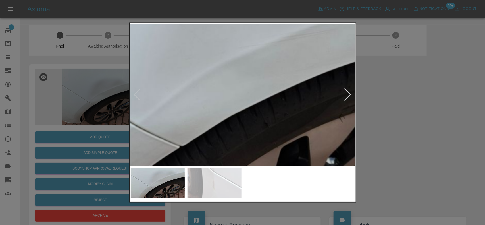
click at [253, 109] on img at bounding box center [223, 87] width 673 height 423
click at [251, 109] on img at bounding box center [223, 87] width 673 height 423
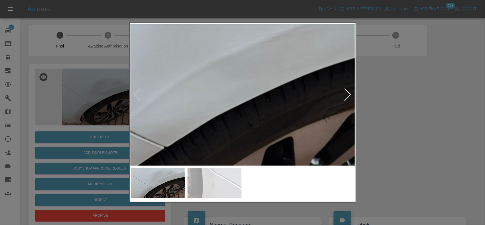
click at [252, 106] on img at bounding box center [208, 88] width 673 height 423
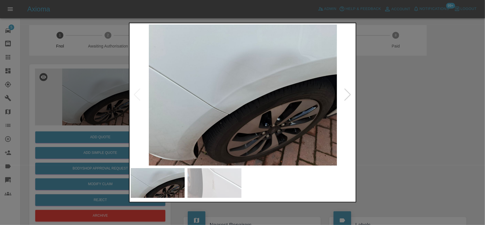
click at [242, 104] on img at bounding box center [243, 94] width 224 height 141
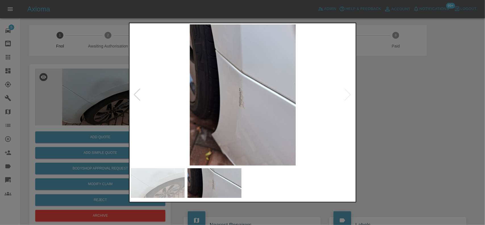
click at [245, 91] on img at bounding box center [243, 94] width 224 height 141
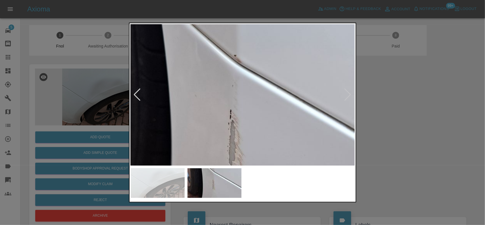
click at [234, 124] on img at bounding box center [239, 129] width 673 height 423
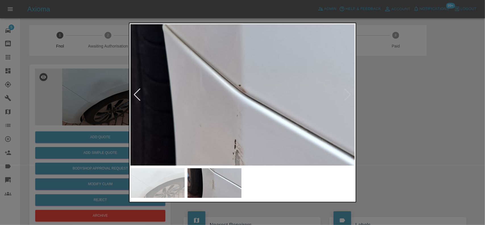
click at [108, 91] on div at bounding box center [242, 112] width 485 height 225
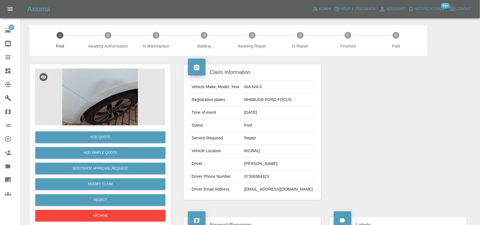
click at [107, 145] on div "Add Quote Add Simple Quote Bodyshop Approval Request Modify Claim Reject Archive" at bounding box center [100, 173] width 130 height 97
click at [109, 131] on div "Add Quote" at bounding box center [100, 137] width 130 height 14
click at [112, 131] on button "Add Quote" at bounding box center [100, 137] width 130 height 12
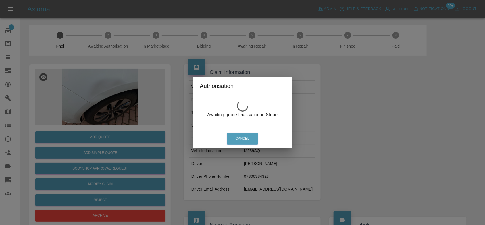
click at [101, 90] on div "Authorisation Awaiting quote finalisation in Stripe Cancel" at bounding box center [242, 112] width 485 height 225
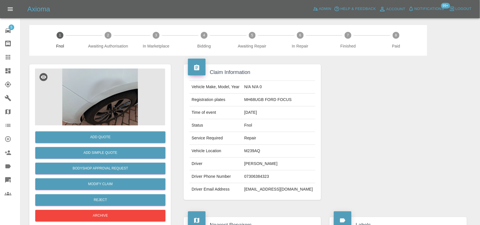
click at [106, 92] on img at bounding box center [100, 96] width 130 height 57
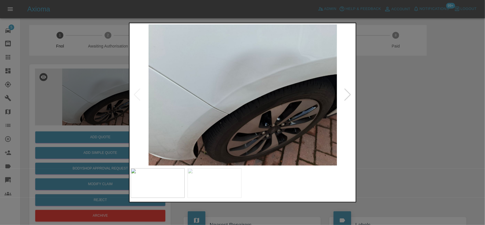
click at [219, 109] on img at bounding box center [243, 94] width 224 height 141
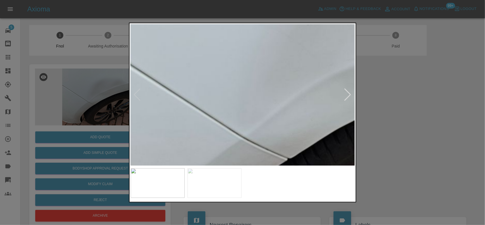
click at [239, 156] on img at bounding box center [331, 100] width 673 height 423
click at [239, 151] on img at bounding box center [331, 100] width 673 height 423
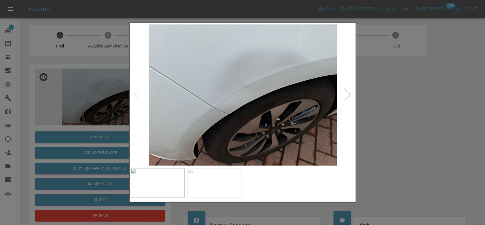
click at [97, 94] on div at bounding box center [242, 112] width 485 height 225
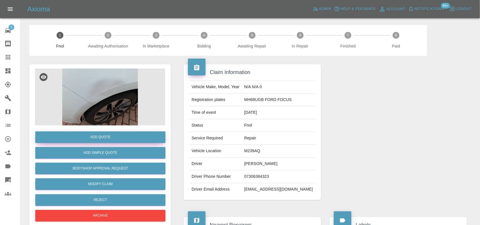
click at [98, 141] on button "Add Quote" at bounding box center [100, 137] width 130 height 12
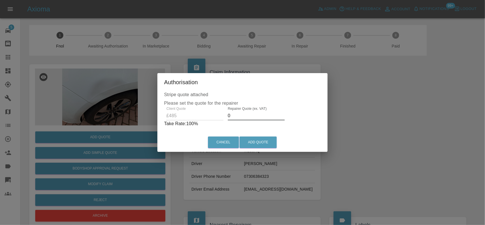
drag, startPoint x: 239, startPoint y: 120, endPoint x: 225, endPoint y: 120, distance: 14.2
click at [228, 120] on input "0" at bounding box center [256, 115] width 57 height 9
click at [199, 115] on div "Client Quote £485 Repairer Quote (ex. VAT) 250 Take Rate: 48 %" at bounding box center [242, 117] width 154 height 20
type input "290"
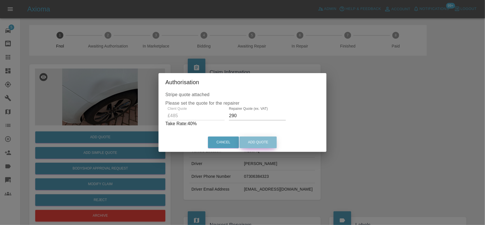
click at [256, 142] on button "Add Quote" at bounding box center [257, 142] width 37 height 12
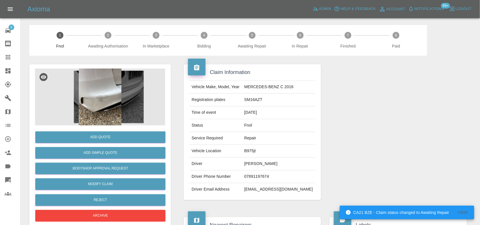
click at [95, 83] on img at bounding box center [100, 96] width 130 height 57
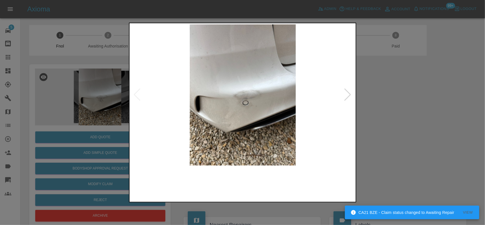
click at [256, 115] on img at bounding box center [243, 94] width 224 height 141
click at [252, 115] on img at bounding box center [243, 94] width 224 height 141
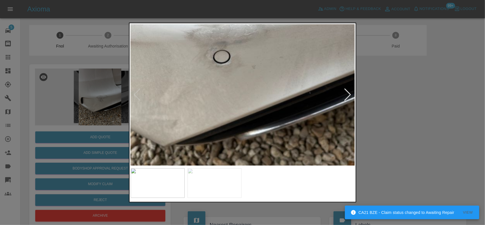
click at [247, 92] on img at bounding box center [212, 32] width 673 height 423
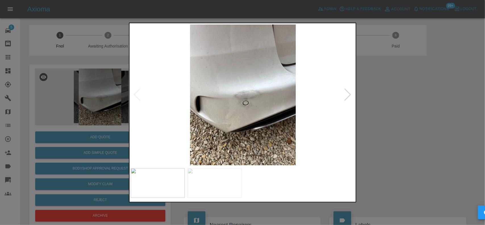
click at [222, 103] on img at bounding box center [243, 94] width 224 height 141
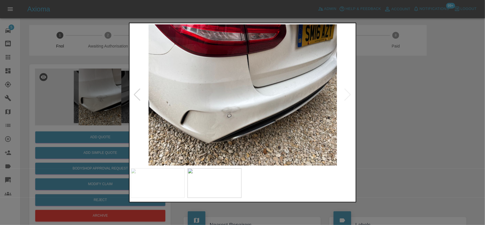
click at [224, 107] on img at bounding box center [243, 94] width 224 height 141
click at [226, 110] on img at bounding box center [243, 94] width 224 height 141
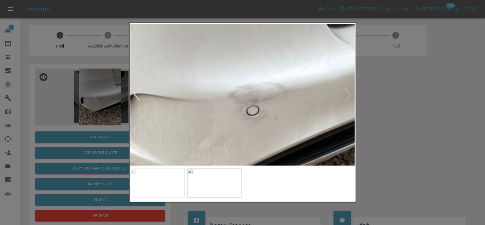
click at [225, 120] on img at bounding box center [292, 47] width 673 height 423
click at [249, 127] on img at bounding box center [292, 47] width 673 height 423
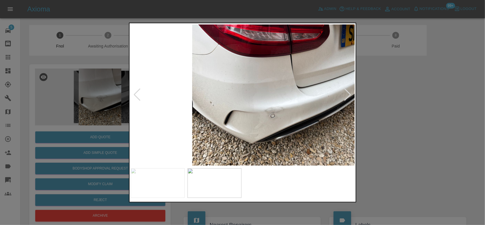
click at [260, 130] on img at bounding box center [286, 94] width 224 height 141
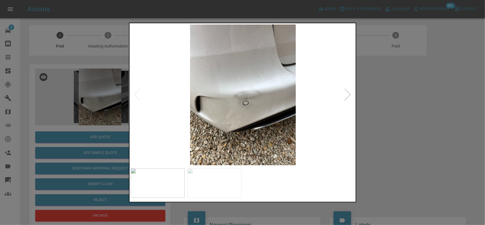
click at [223, 113] on img at bounding box center [243, 94] width 224 height 141
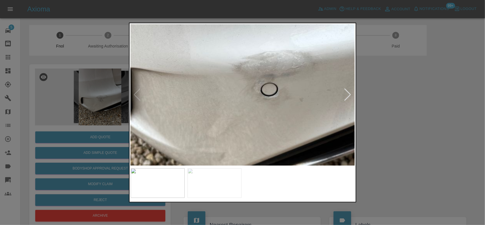
click at [278, 123] on img at bounding box center [260, 65] width 673 height 423
click at [136, 101] on img at bounding box center [260, 65] width 673 height 423
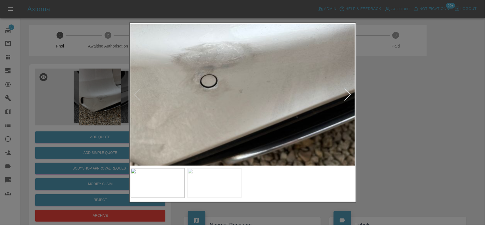
click at [123, 114] on div at bounding box center [242, 112] width 485 height 225
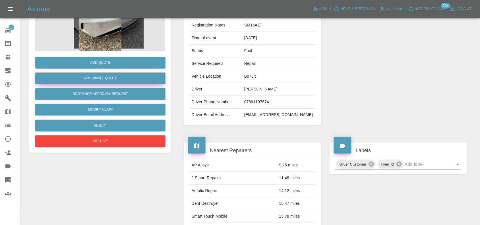
scroll to position [57, 0]
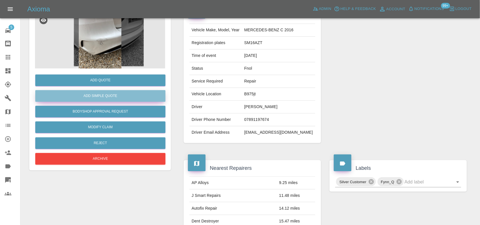
click at [118, 91] on button "Add Simple Quote" at bounding box center [100, 96] width 130 height 12
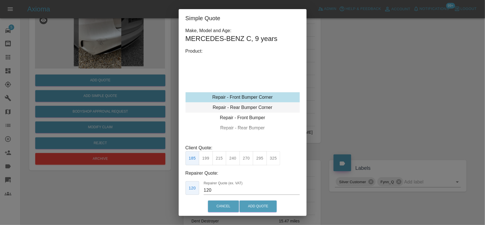
click at [243, 105] on div "Repair - Rear Bumper Corner" at bounding box center [243, 107] width 114 height 10
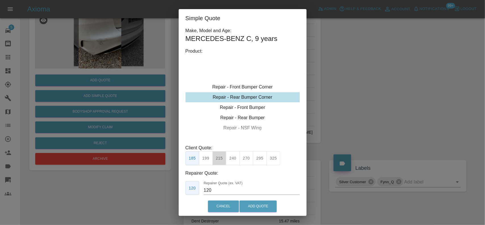
drag, startPoint x: 221, startPoint y: 154, endPoint x: 239, endPoint y: 193, distance: 42.5
click at [221, 155] on button "215" at bounding box center [219, 158] width 14 height 14
type input "135"
click at [255, 210] on button "Add Quote" at bounding box center [257, 206] width 37 height 12
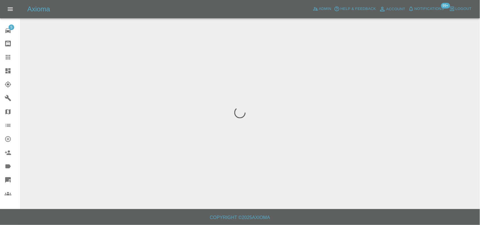
scroll to position [0, 0]
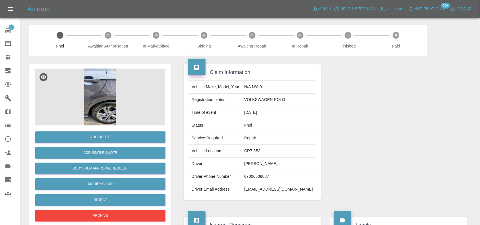
click at [82, 90] on img at bounding box center [100, 96] width 130 height 57
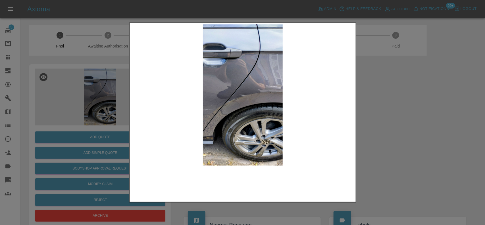
click at [190, 98] on img at bounding box center [243, 94] width 224 height 141
click at [239, 99] on img at bounding box center [243, 94] width 224 height 141
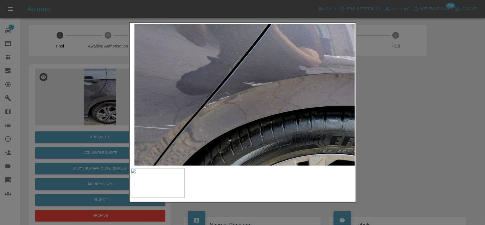
click at [277, 118] on img at bounding box center [253, 82] width 673 height 423
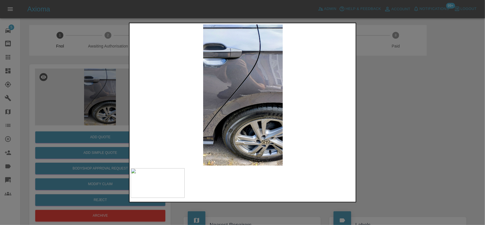
click at [170, 118] on img at bounding box center [243, 94] width 224 height 141
click at [246, 106] on img at bounding box center [243, 94] width 224 height 141
click at [246, 105] on img at bounding box center [243, 94] width 224 height 141
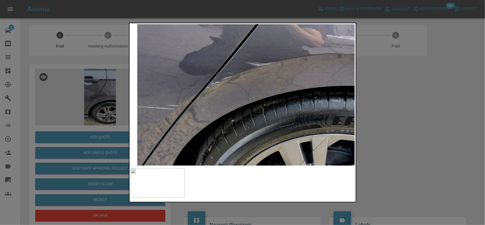
click at [237, 115] on img at bounding box center [256, 62] width 673 height 423
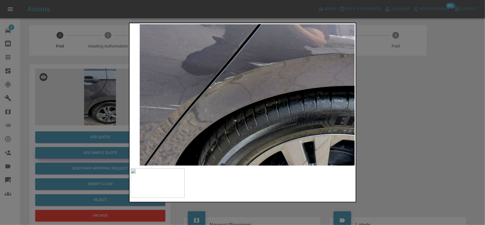
drag, startPoint x: 39, startPoint y: 121, endPoint x: 67, endPoint y: 148, distance: 39.0
click at [44, 126] on div at bounding box center [242, 112] width 485 height 225
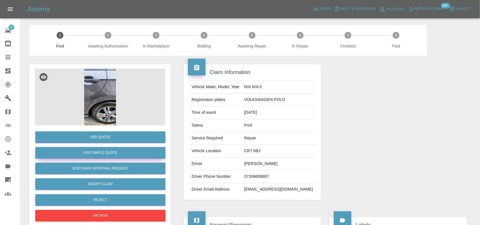
click at [81, 150] on button "Add Simple Quote" at bounding box center [100, 153] width 130 height 12
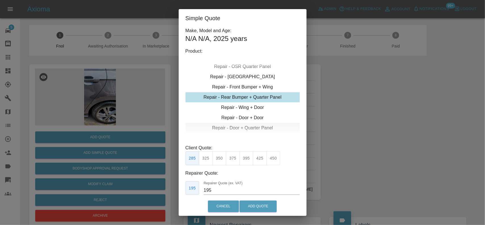
click at [234, 126] on div "Repair - Door + Quarter Panel" at bounding box center [243, 128] width 114 height 10
click at [247, 129] on div "Repair - Door + Quarter Panel" at bounding box center [243, 128] width 114 height 10
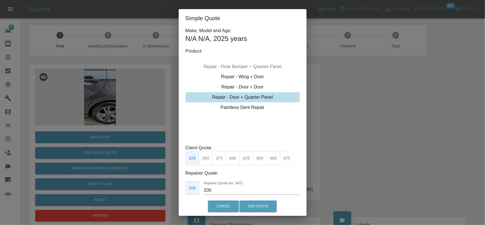
click at [220, 161] on button "375" at bounding box center [219, 158] width 14 height 14
type input "230"
click at [257, 202] on button "Add Quote" at bounding box center [257, 206] width 37 height 12
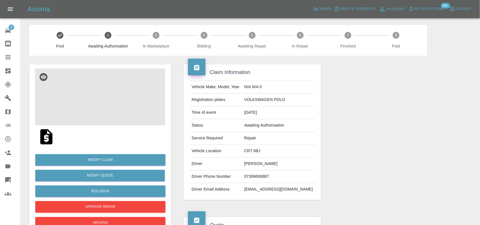
click at [110, 86] on img at bounding box center [100, 96] width 130 height 57
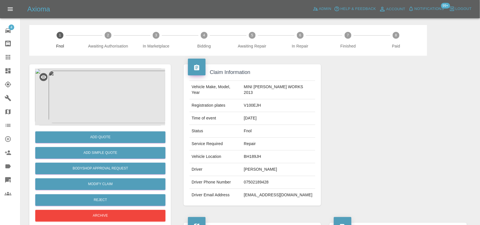
click at [95, 74] on img at bounding box center [100, 96] width 130 height 57
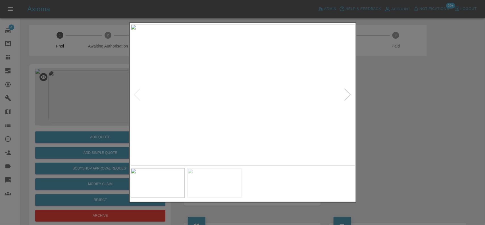
click at [203, 124] on img at bounding box center [243, 94] width 224 height 141
click at [222, 136] on img at bounding box center [243, 94] width 224 height 141
click at [261, 124] on img at bounding box center [243, 94] width 224 height 141
click at [248, 122] on img at bounding box center [243, 94] width 224 height 141
click at [63, 105] on div at bounding box center [242, 112] width 485 height 225
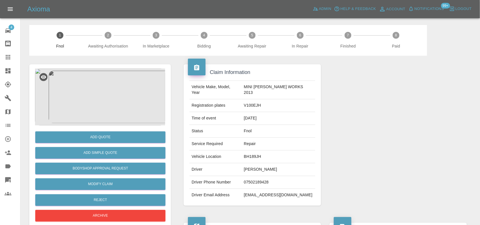
click at [103, 93] on img at bounding box center [100, 96] width 130 height 57
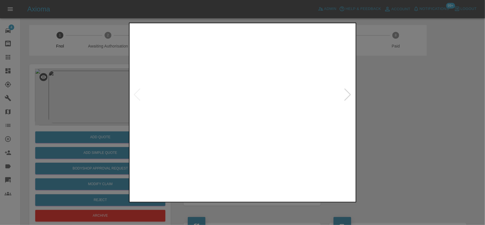
click at [226, 120] on img at bounding box center [243, 94] width 224 height 141
click at [238, 106] on img at bounding box center [243, 94] width 224 height 141
drag, startPoint x: 76, startPoint y: 102, endPoint x: 76, endPoint y: 105, distance: 3.1
click at [76, 104] on div at bounding box center [242, 112] width 485 height 225
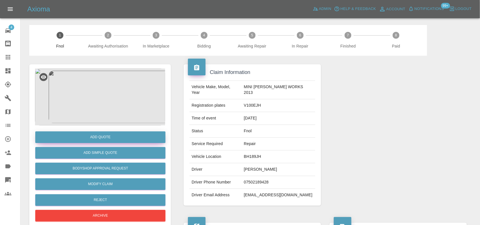
click at [99, 137] on button "Add Quote" at bounding box center [100, 137] width 130 height 12
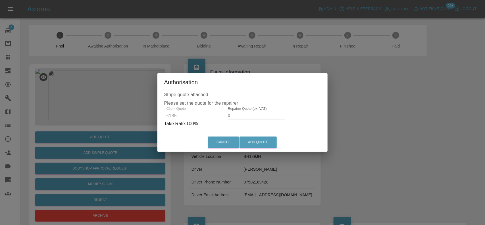
click at [187, 119] on div "Client Quote £185 Repairer Quote (ex. VAT) 0 Take Rate: 100 %" at bounding box center [242, 117] width 157 height 20
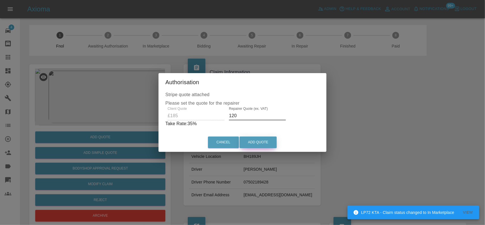
type input "120"
click at [271, 144] on button "Add Quote" at bounding box center [257, 142] width 37 height 12
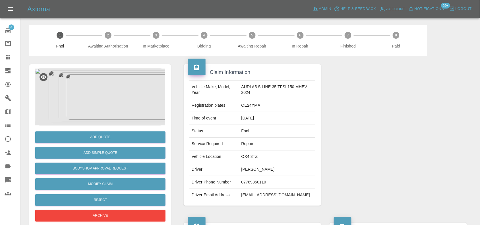
click at [107, 95] on img at bounding box center [100, 96] width 130 height 57
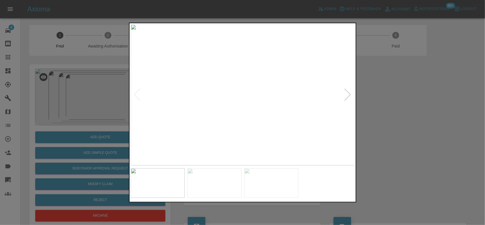
click at [237, 113] on img at bounding box center [243, 94] width 224 height 141
click at [87, 97] on div at bounding box center [242, 112] width 485 height 225
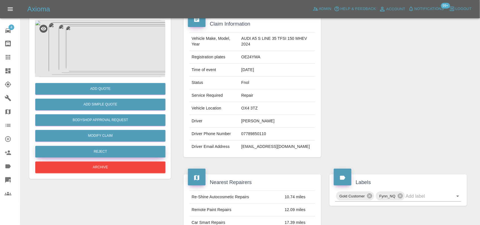
scroll to position [36, 0]
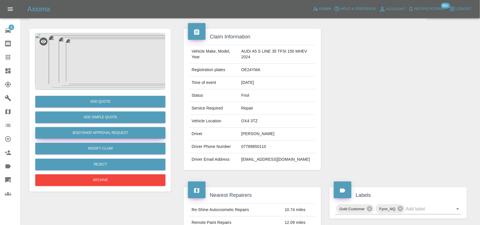
drag, startPoint x: 99, startPoint y: 129, endPoint x: 114, endPoint y: 140, distance: 18.0
click at [99, 129] on button "Bodyshop Approval Request" at bounding box center [100, 133] width 130 height 12
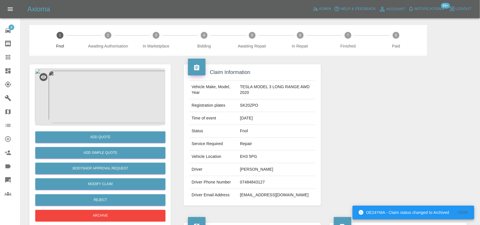
click at [109, 83] on img at bounding box center [100, 96] width 130 height 57
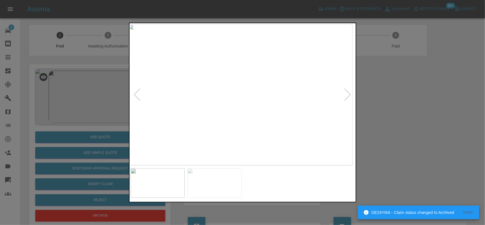
click at [185, 104] on img at bounding box center [240, 94] width 224 height 141
click at [202, 103] on img at bounding box center [241, 94] width 224 height 141
click at [229, 110] on img at bounding box center [243, 94] width 224 height 141
click at [200, 86] on img at bounding box center [264, 16] width 673 height 423
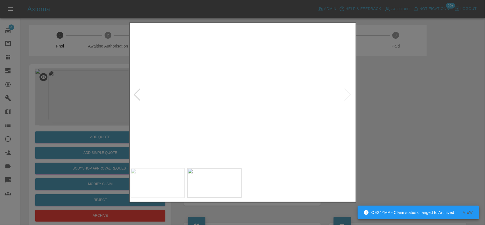
click at [207, 87] on img at bounding box center [243, 94] width 224 height 141
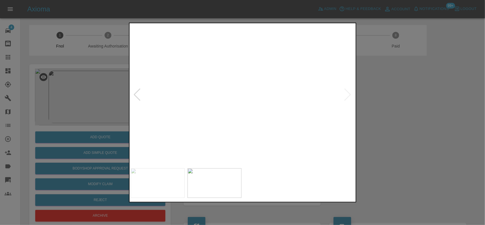
click at [221, 103] on img at bounding box center [349, 118] width 673 height 423
click at [224, 117] on img at bounding box center [243, 94] width 224 height 141
drag, startPoint x: 88, startPoint y: 97, endPoint x: 97, endPoint y: 110, distance: 15.3
click at [92, 102] on div at bounding box center [242, 112] width 485 height 225
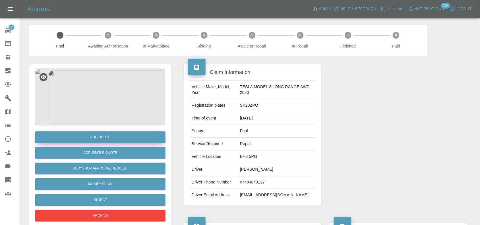
click at [102, 134] on button "Add Quote" at bounding box center [100, 137] width 130 height 12
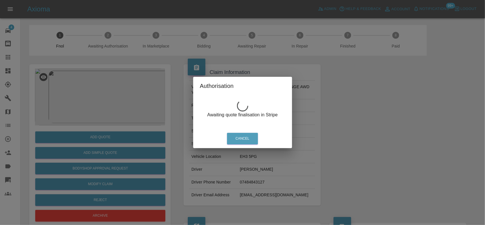
click at [123, 57] on div "Authorisation Awaiting quote finalisation in Stripe Cancel" at bounding box center [242, 112] width 485 height 225
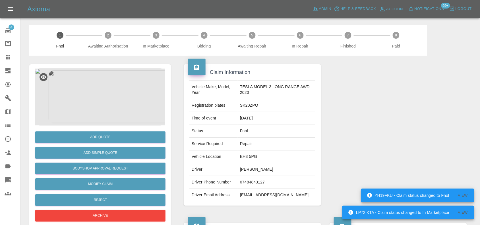
click at [91, 110] on img at bounding box center [100, 96] width 130 height 57
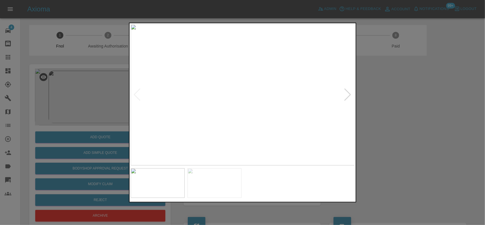
click at [246, 100] on img at bounding box center [243, 94] width 224 height 141
click at [97, 114] on div at bounding box center [242, 112] width 485 height 225
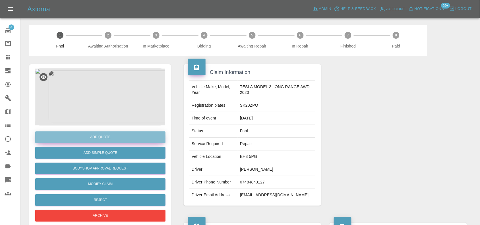
click at [95, 132] on button "Add Quote" at bounding box center [100, 137] width 130 height 12
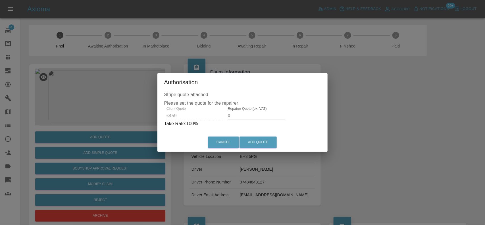
click at [205, 119] on div "Client Quote £459 Repairer Quote (ex. VAT) 0 Take Rate: 100 %" at bounding box center [242, 117] width 157 height 20
click at [230, 122] on p "Take Rate: 100 %" at bounding box center [242, 123] width 157 height 7
drag, startPoint x: 231, startPoint y: 117, endPoint x: 223, endPoint y: 118, distance: 8.1
click at [223, 118] on div "Client Quote £459 Repairer Quote (ex. VAT) 0 Take Rate: 100 %" at bounding box center [242, 117] width 157 height 20
type input "275"
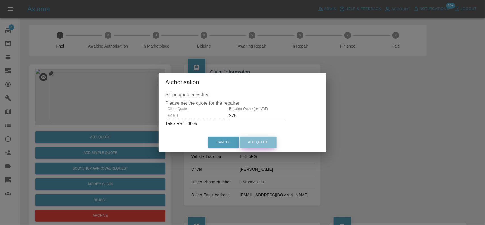
click at [261, 141] on button "Add Quote" at bounding box center [257, 142] width 37 height 12
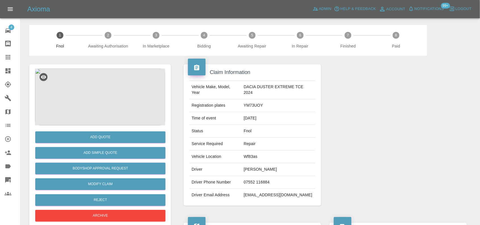
click at [93, 88] on img at bounding box center [100, 96] width 130 height 57
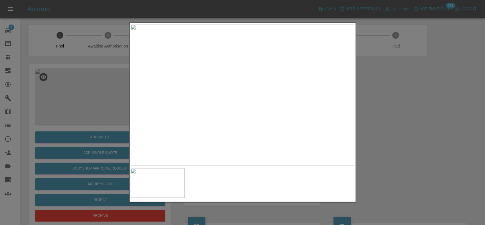
click at [216, 98] on img at bounding box center [243, 94] width 224 height 141
click at [191, 104] on img at bounding box center [243, 94] width 224 height 141
click at [67, 99] on div at bounding box center [242, 112] width 485 height 225
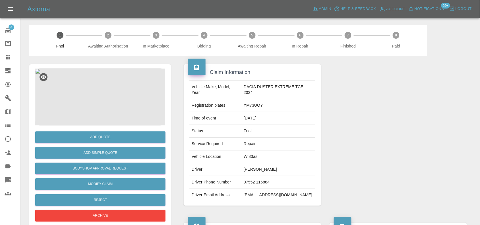
click at [95, 103] on img at bounding box center [100, 96] width 130 height 57
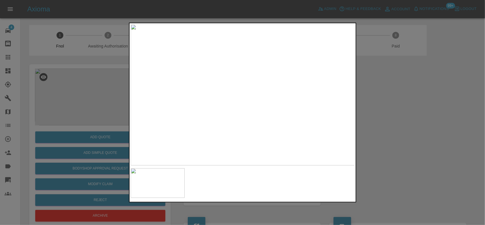
click at [229, 109] on img at bounding box center [243, 94] width 224 height 141
click at [242, 161] on img at bounding box center [273, 119] width 673 height 423
drag, startPoint x: 107, startPoint y: 139, endPoint x: 109, endPoint y: 143, distance: 4.7
click at [107, 139] on div at bounding box center [242, 112] width 485 height 225
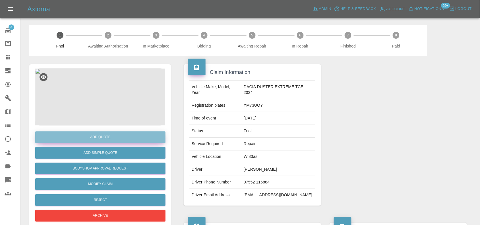
click at [109, 138] on button "Add Quote" at bounding box center [100, 137] width 130 height 12
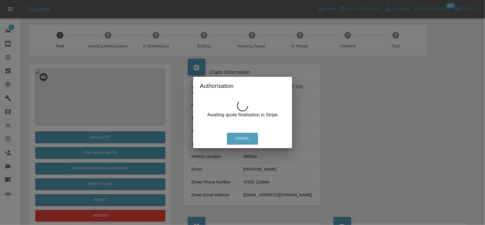
drag, startPoint x: 86, startPoint y: 119, endPoint x: 99, endPoint y: 134, distance: 19.9
click at [86, 120] on div "Authorisation Awaiting quote finalisation in Stripe Cancel" at bounding box center [242, 112] width 485 height 225
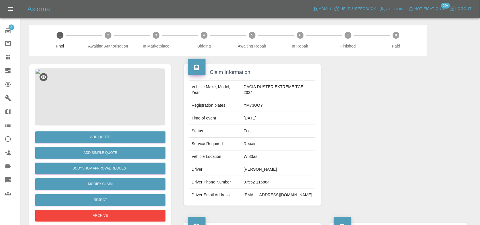
click at [109, 88] on img at bounding box center [100, 96] width 130 height 57
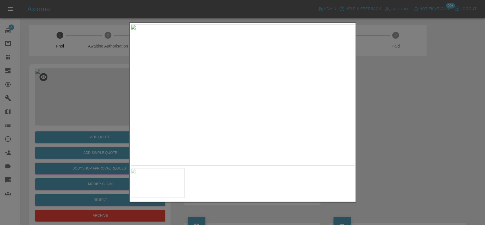
click at [82, 131] on div at bounding box center [242, 112] width 485 height 225
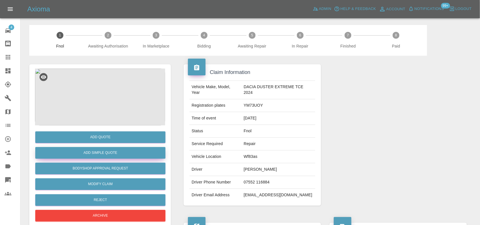
click at [82, 153] on button "Add Simple Quote" at bounding box center [100, 153] width 130 height 12
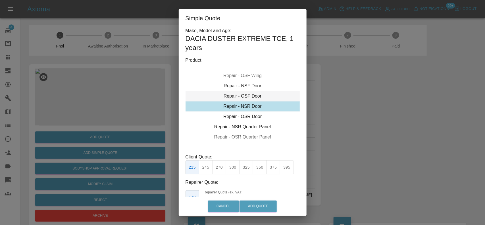
click at [252, 98] on div "Repair - OSF Door" at bounding box center [243, 96] width 114 height 10
click at [232, 169] on button "300" at bounding box center [233, 167] width 14 height 14
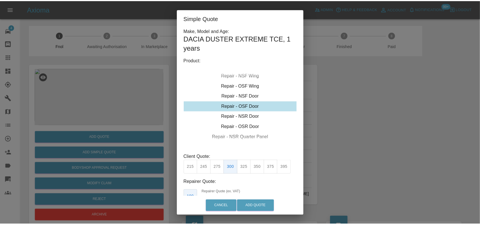
scroll to position [38, 0]
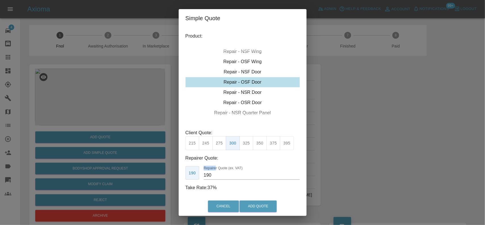
drag, startPoint x: 216, startPoint y: 170, endPoint x: 185, endPoint y: 167, distance: 31.6
click at [184, 172] on div "Make, Model and Age: DACIA DUSTER EXTREME TCE , 1 years Product: Repair - Front…" at bounding box center [243, 111] width 128 height 169
drag, startPoint x: 210, startPoint y: 174, endPoint x: 205, endPoint y: 175, distance: 5.0
click at [207, 175] on input "190" at bounding box center [252, 174] width 96 height 9
type input "180"
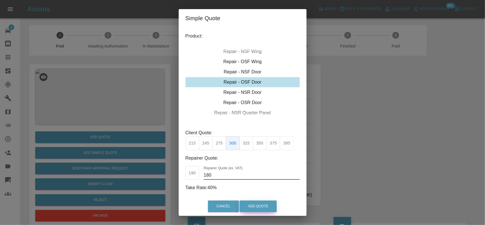
click at [262, 205] on button "Add Quote" at bounding box center [257, 206] width 37 height 12
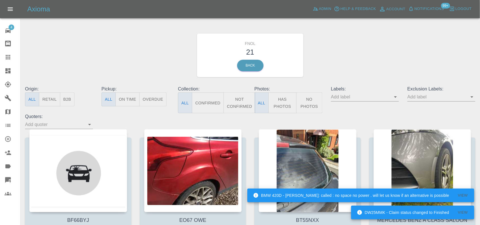
click at [10, 72] on icon at bounding box center [7, 70] width 5 height 5
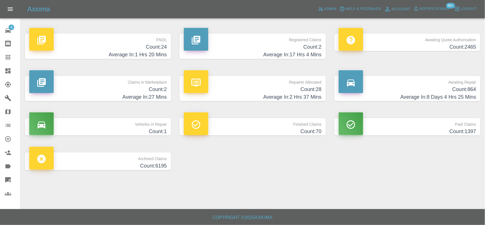
click at [276, 90] on h4 "Count: 28" at bounding box center [252, 90] width 137 height 8
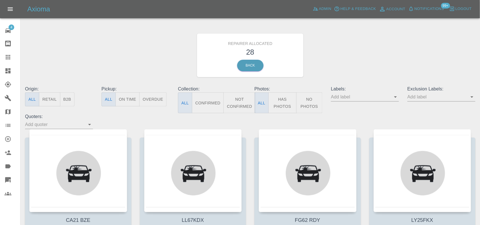
click at [72, 97] on button "B2B" at bounding box center [67, 99] width 15 height 14
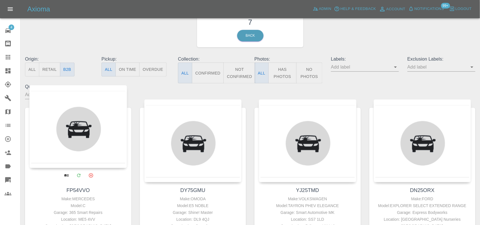
scroll to position [71, 0]
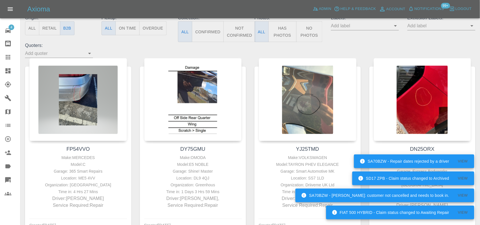
click at [7, 57] on icon at bounding box center [8, 57] width 5 height 5
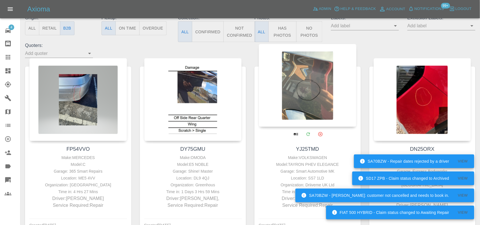
scroll to position [41, 0]
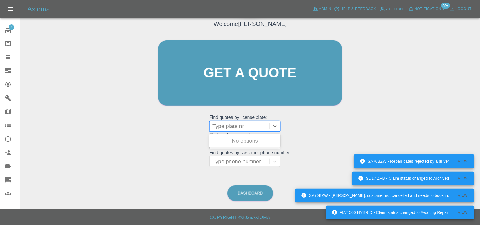
click at [243, 122] on div at bounding box center [239, 126] width 54 height 8
paste input "YJ25TMD"
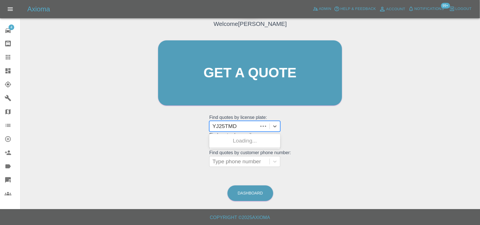
type input "YJ25TMD"
click at [243, 139] on div "YJ25TMD, Awaiting Repair" at bounding box center [244, 144] width 71 height 18
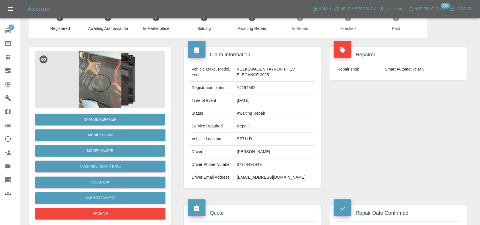
scroll to position [36, 0]
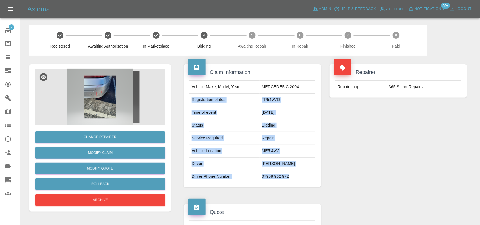
drag, startPoint x: 189, startPoint y: 101, endPoint x: 299, endPoint y: 180, distance: 135.4
click at [301, 181] on tbody "Vehicle Make, Model, Year MERCEDES C 2004 Registration plates FP54VVO Time of e…" at bounding box center [252, 132] width 126 height 102
copy tbody "Registration plates FP54VVO Time of event [DATE] Status Bidding Service Require…"
drag, startPoint x: 9, startPoint y: 60, endPoint x: 216, endPoint y: 111, distance: 213.5
click at [9, 60] on icon at bounding box center [8, 57] width 7 height 7
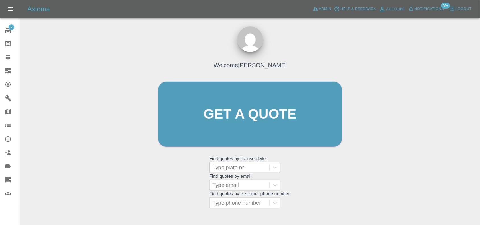
click at [237, 165] on div at bounding box center [239, 167] width 54 height 8
paste input "DW25MMK"
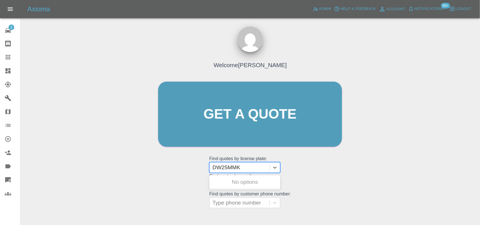
type input "DW25MMK"
click at [240, 180] on div "DW25MMK, Finished" at bounding box center [244, 181] width 71 height 11
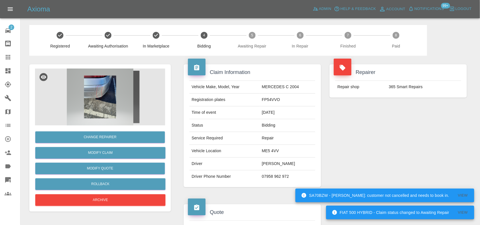
drag, startPoint x: 2, startPoint y: 56, endPoint x: 257, endPoint y: 161, distance: 276.2
click at [2, 56] on link "Claims" at bounding box center [10, 57] width 20 height 14
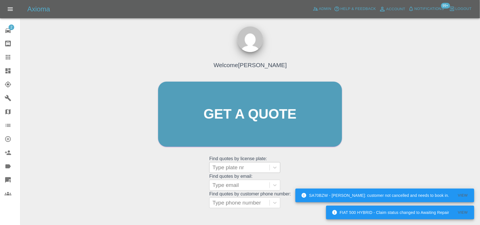
click at [235, 168] on div at bounding box center [239, 167] width 54 height 8
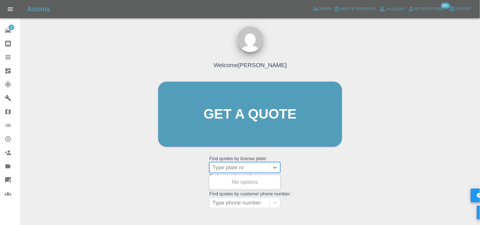
paste input "YJ25TMD"
type input "YJ25TMD"
click at [238, 178] on div "YJ25TMD, Bidding" at bounding box center [244, 181] width 71 height 11
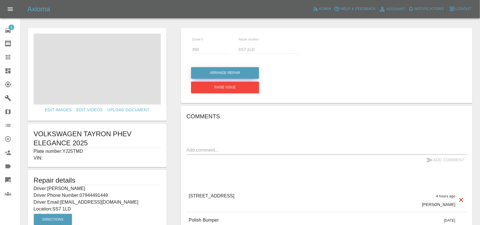
click at [228, 72] on button "Arrange Repair" at bounding box center [225, 73] width 68 height 12
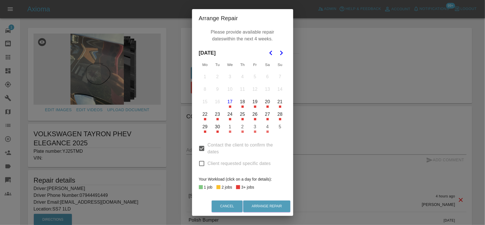
click at [201, 161] on input "Client requested specific dates" at bounding box center [202, 163] width 12 height 12
checkbox input "true"
click at [197, 149] on input "Contact the client to confirm the dates" at bounding box center [202, 148] width 12 height 12
checkbox input "false"
click at [278, 52] on icon "Go to the Next Month" at bounding box center [281, 52] width 7 height 7
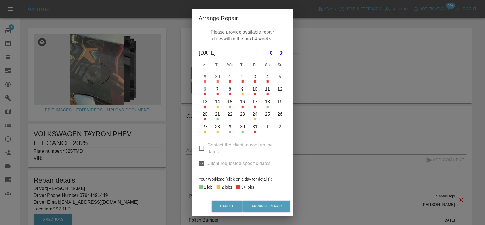
click at [201, 89] on button "6" at bounding box center [205, 89] width 12 height 12
click at [261, 205] on button "Arrange Repair" at bounding box center [266, 206] width 47 height 12
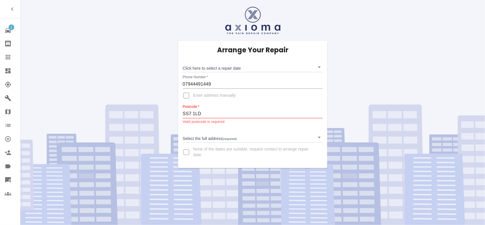
click at [206, 68] on body "1 Repair home Bodyshop home Claims Dashboard Explorer Garages Map Organization …" at bounding box center [242, 112] width 485 height 225
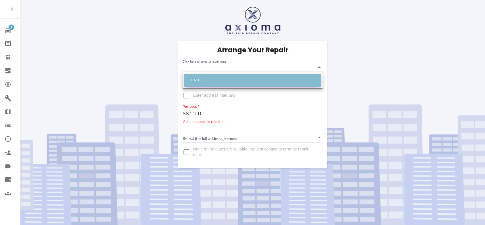
click at [203, 76] on li "Mon Oct 06 2025" at bounding box center [252, 80] width 137 height 13
type input "2025-10-06T00:00:00.000Z"
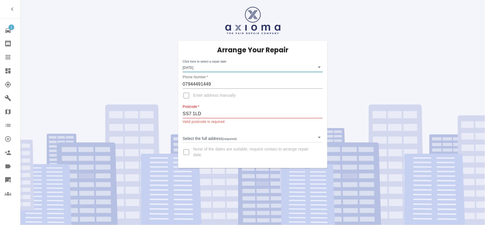
click at [184, 95] on input "Enter address manually" at bounding box center [187, 96] width 14 height 14
checkbox input "true"
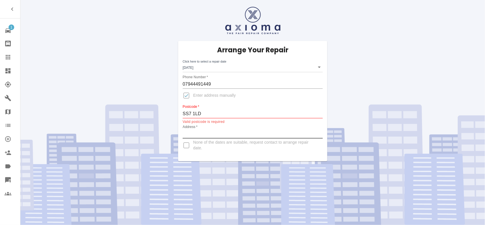
click at [195, 134] on input "Address   *" at bounding box center [253, 133] width 140 height 9
click at [200, 134] on input "Address   *" at bounding box center [253, 133] width 140 height 9
paste input "15 greenwood avenue. - SS7 1LD"
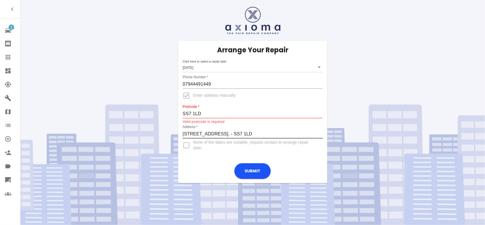
type input "15 greenwood avenue. - SS7 1LD"
click at [193, 114] on input "SS7 1LD" at bounding box center [253, 113] width 140 height 9
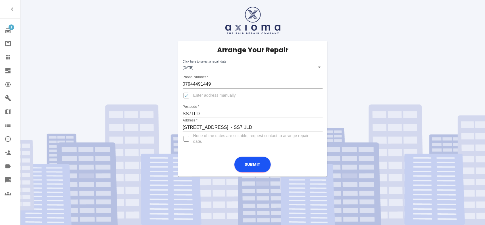
type input "SS71LD"
click at [201, 149] on div "Arrange Your Repair Click here to select a repair date Mon Oct 06 2025 2025-10-…" at bounding box center [252, 96] width 149 height 111
click at [209, 164] on form "Arrange Your Repair Click here to select a repair date Mon Oct 06 2025 2025-10-…" at bounding box center [252, 109] width 149 height 136
click at [253, 167] on button "Submit" at bounding box center [252, 165] width 36 height 16
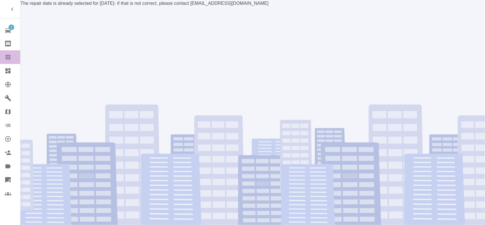
click at [12, 52] on link "Claims" at bounding box center [10, 57] width 20 height 14
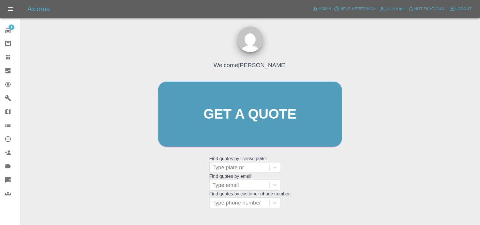
click at [229, 167] on div at bounding box center [239, 167] width 54 height 8
paste input "YJ25TMD"
type input "YJ25TMD"
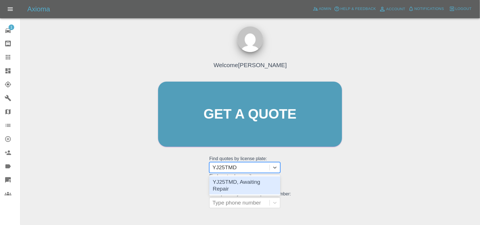
click at [240, 181] on div "YJ25TMD, Awaiting Repair" at bounding box center [244, 185] width 71 height 18
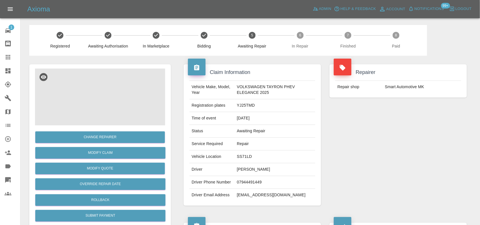
click at [103, 90] on img at bounding box center [100, 96] width 130 height 57
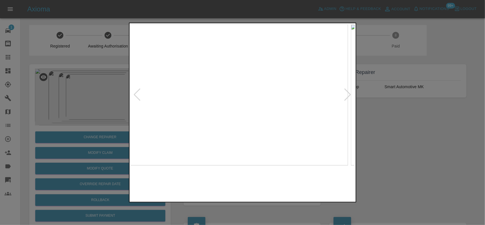
click at [258, 126] on img at bounding box center [236, 94] width 224 height 141
click at [184, 131] on img at bounding box center [197, 94] width 224 height 141
click at [208, 126] on img at bounding box center [243, 94] width 224 height 141
click at [182, 106] on img at bounding box center [243, 94] width 224 height 141
click at [222, 87] on img at bounding box center [243, 94] width 224 height 141
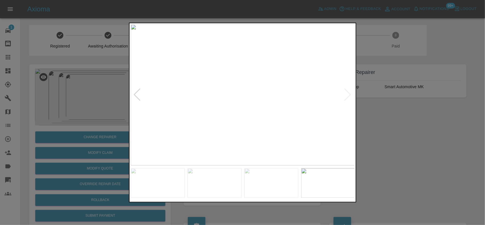
click at [222, 87] on img at bounding box center [243, 94] width 224 height 141
click at [64, 75] on div at bounding box center [242, 112] width 485 height 225
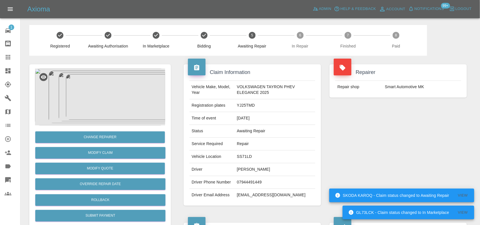
click at [11, 71] on icon at bounding box center [8, 70] width 7 height 7
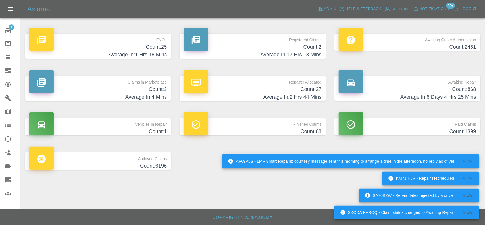
drag, startPoint x: 134, startPoint y: 45, endPoint x: 174, endPoint y: 5, distance: 56.7
click at [134, 45] on h4 "Count: 25" at bounding box center [97, 47] width 137 height 8
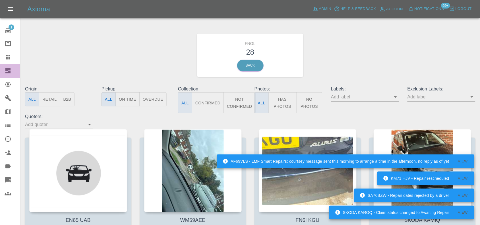
click at [10, 67] on icon at bounding box center [8, 70] width 7 height 7
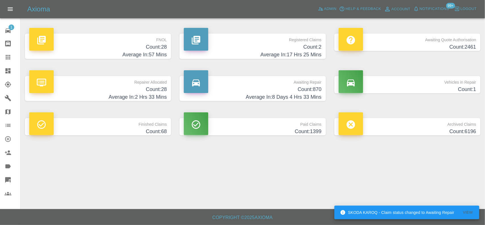
click at [154, 50] on h4 "Count: 28" at bounding box center [97, 47] width 137 height 8
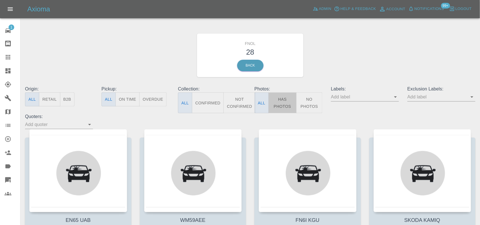
click at [287, 104] on button "Has Photos" at bounding box center [282, 102] width 28 height 21
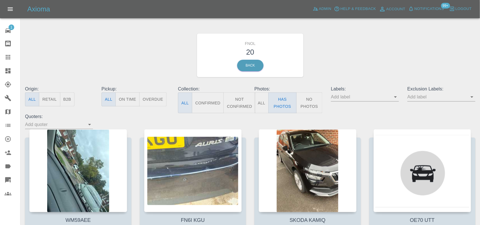
click at [419, 98] on input "text" at bounding box center [436, 96] width 59 height 9
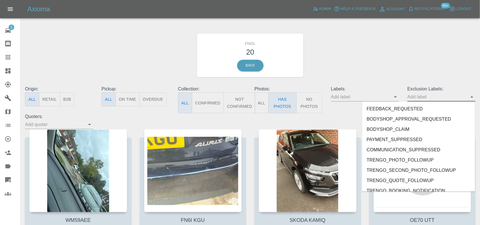
scroll to position [1253, 0]
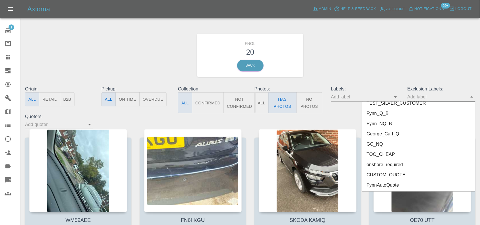
click at [383, 162] on li "onshore_required" at bounding box center [418, 165] width 113 height 10
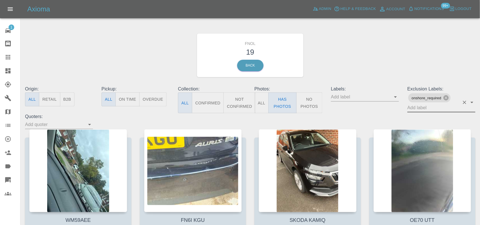
click at [421, 109] on input "text" at bounding box center [433, 107] width 52 height 9
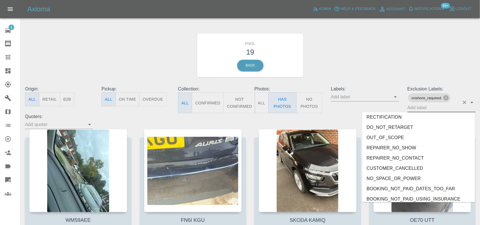
scroll to position [1243, 0]
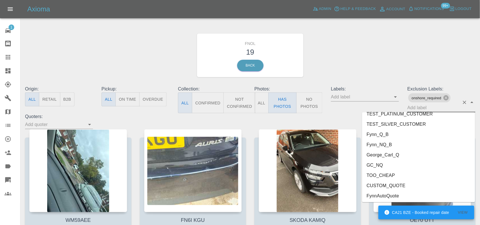
click at [389, 153] on li "George_Carl_Q" at bounding box center [418, 155] width 113 height 10
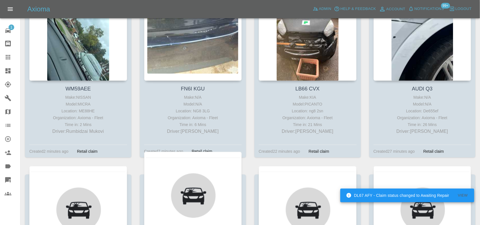
scroll to position [249, 0]
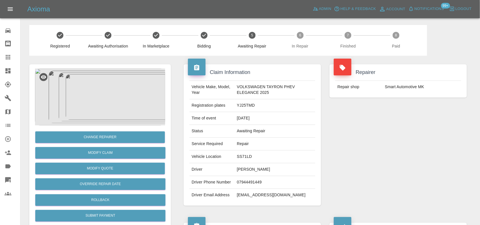
click at [103, 81] on img at bounding box center [100, 96] width 130 height 57
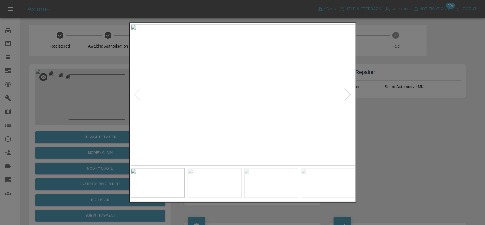
click at [191, 109] on img at bounding box center [243, 94] width 224 height 141
click at [192, 115] on img at bounding box center [243, 94] width 224 height 141
click at [207, 116] on img at bounding box center [243, 94] width 224 height 141
click at [210, 102] on img at bounding box center [243, 94] width 224 height 141
click at [224, 93] on img at bounding box center [243, 94] width 224 height 141
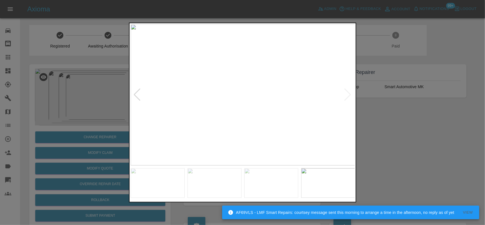
click at [70, 74] on div at bounding box center [242, 112] width 485 height 225
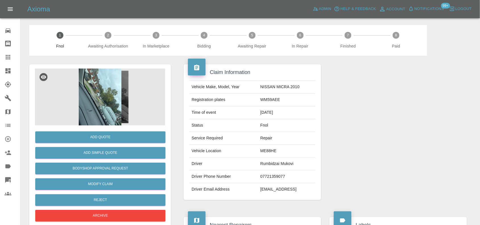
click at [101, 86] on img at bounding box center [100, 96] width 130 height 57
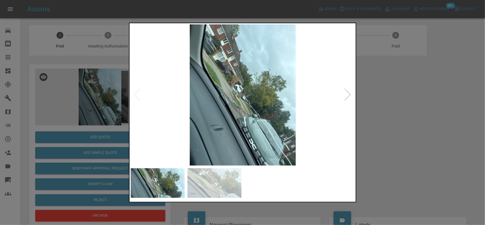
click at [209, 100] on img at bounding box center [243, 94] width 224 height 141
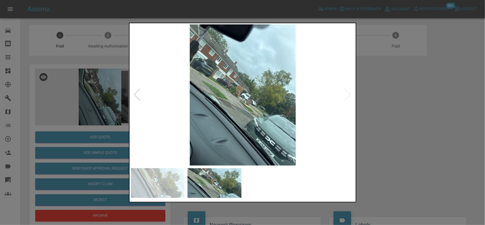
click at [247, 119] on img at bounding box center [243, 94] width 224 height 141
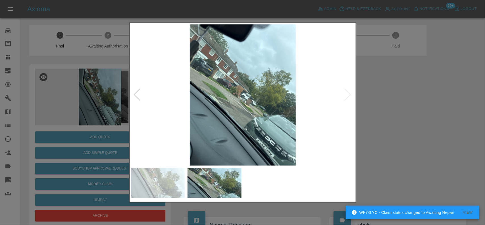
click at [247, 119] on img at bounding box center [243, 94] width 224 height 141
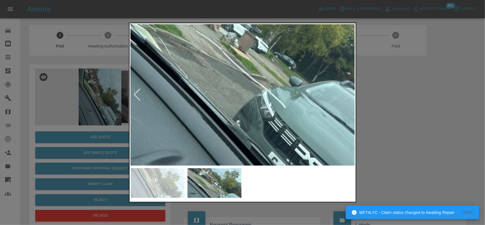
click at [61, 103] on div at bounding box center [242, 112] width 485 height 225
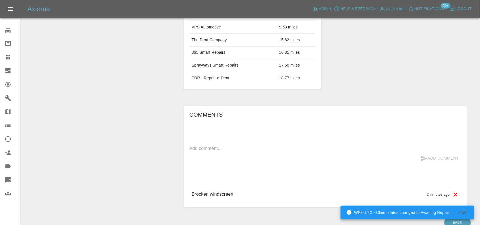
scroll to position [57, 0]
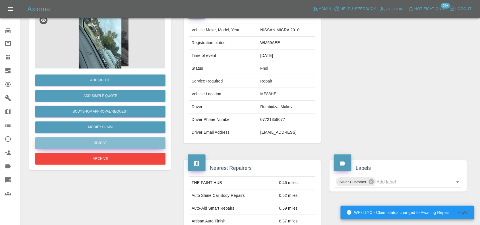
click at [102, 144] on button "Reject" at bounding box center [100, 143] width 130 height 12
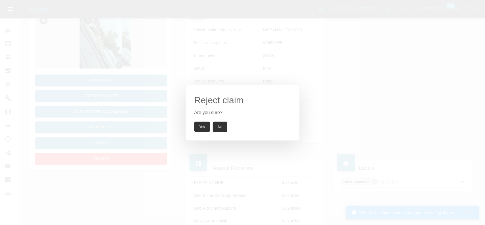
click at [203, 124] on button "Yes" at bounding box center [202, 127] width 16 height 10
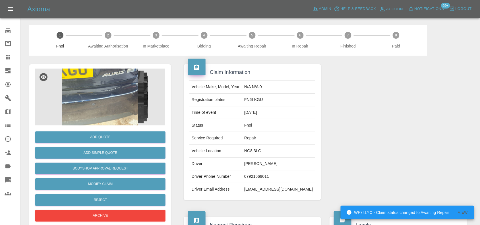
click at [95, 87] on img at bounding box center [100, 96] width 130 height 57
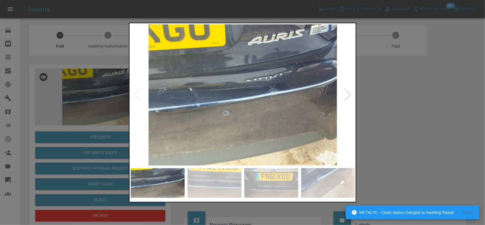
click at [228, 96] on img at bounding box center [243, 94] width 224 height 141
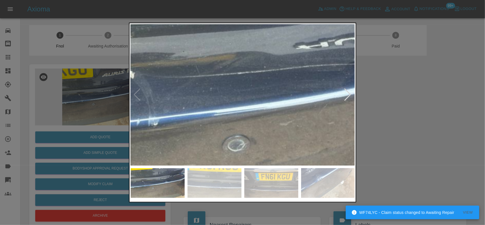
click at [231, 99] on img at bounding box center [286, 89] width 673 height 423
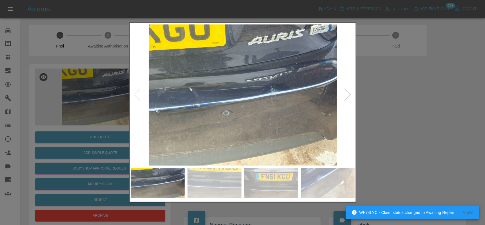
click at [187, 109] on img at bounding box center [243, 94] width 224 height 141
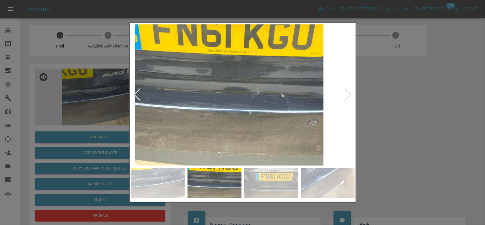
click at [173, 109] on img at bounding box center [229, 94] width 224 height 141
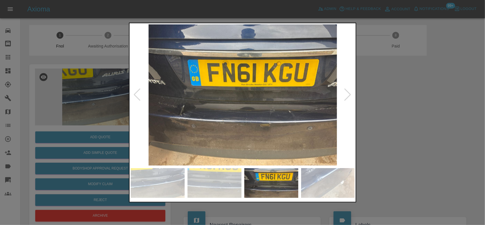
click at [196, 111] on img at bounding box center [243, 94] width 224 height 141
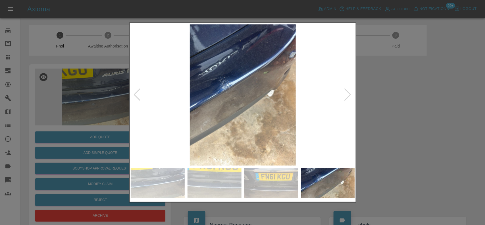
click at [234, 122] on img at bounding box center [243, 94] width 224 height 141
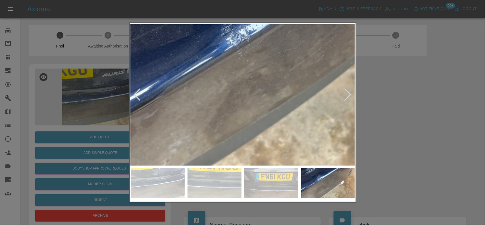
click at [263, 176] on div at bounding box center [242, 112] width 227 height 180
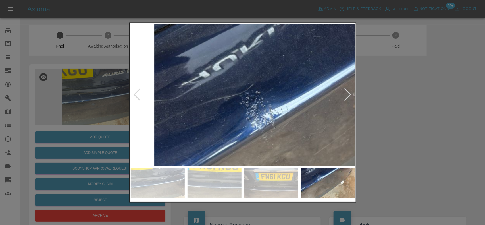
click at [242, 87] on img at bounding box center [312, 144] width 673 height 423
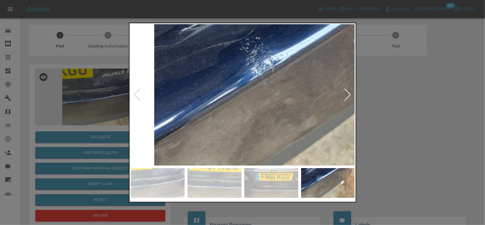
click at [251, 107] on img at bounding box center [312, 90] width 673 height 423
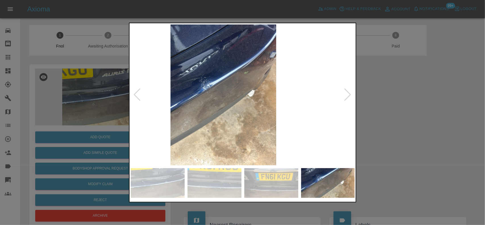
click at [186, 101] on img at bounding box center [223, 94] width 224 height 141
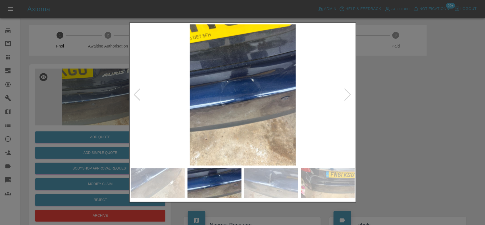
click at [173, 84] on img at bounding box center [243, 94] width 224 height 141
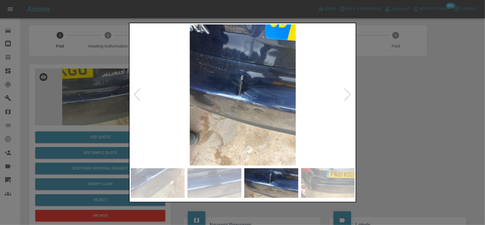
click at [174, 77] on img at bounding box center [243, 94] width 224 height 141
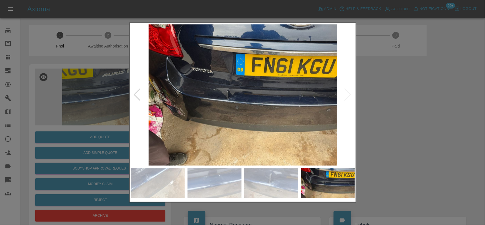
click at [237, 91] on img at bounding box center [243, 94] width 224 height 141
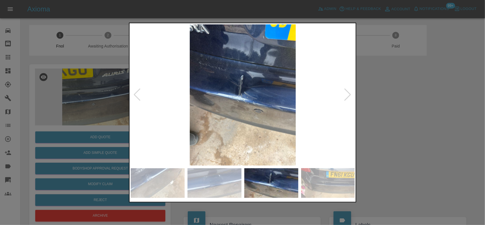
click at [236, 95] on img at bounding box center [243, 94] width 224 height 141
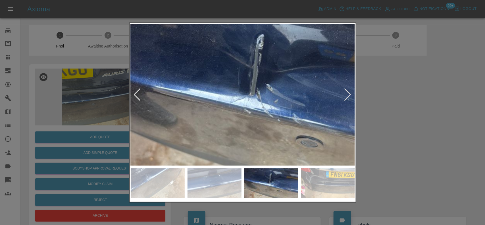
click at [236, 97] on img at bounding box center [262, 93] width 673 height 423
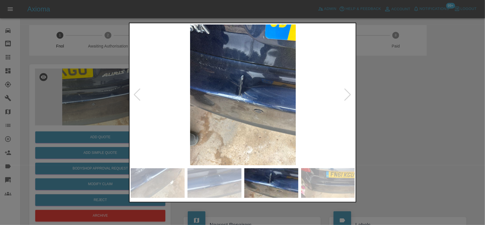
click at [205, 104] on img at bounding box center [243, 94] width 224 height 141
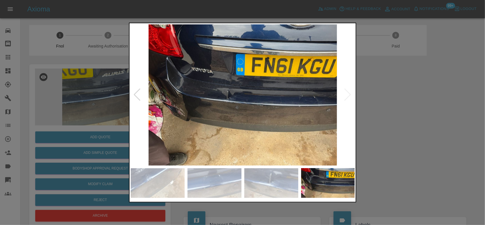
click at [226, 96] on img at bounding box center [243, 94] width 224 height 141
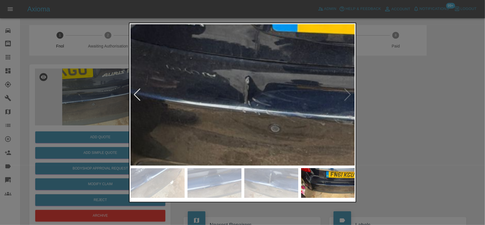
click at [211, 120] on img at bounding box center [291, 89] width 673 height 423
click at [211, 119] on img at bounding box center [291, 89] width 673 height 423
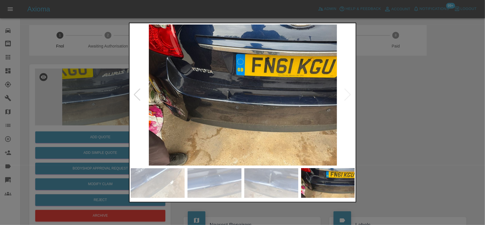
click at [223, 120] on img at bounding box center [243, 94] width 224 height 141
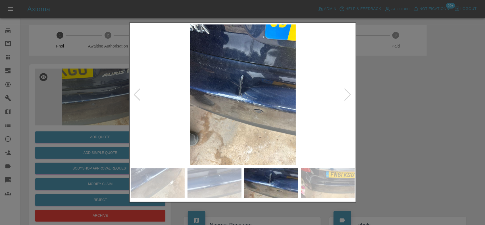
click at [233, 107] on img at bounding box center [243, 94] width 224 height 141
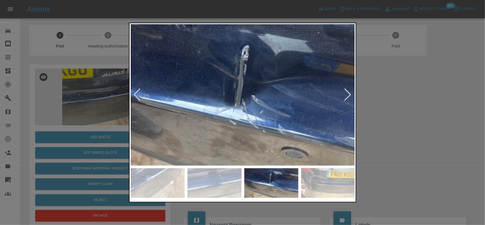
click at [247, 119] on img at bounding box center [247, 104] width 673 height 423
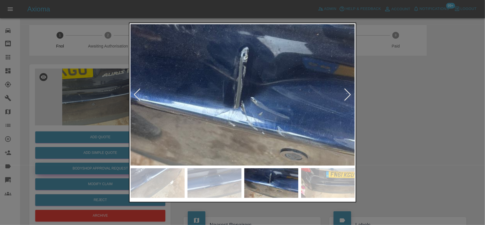
drag, startPoint x: 54, startPoint y: 104, endPoint x: 90, endPoint y: 167, distance: 72.7
click at [56, 105] on div at bounding box center [242, 112] width 485 height 225
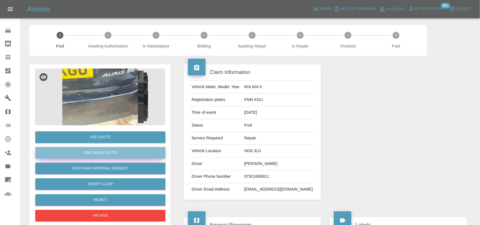
click at [99, 155] on button "Add Simple Quote" at bounding box center [100, 153] width 130 height 12
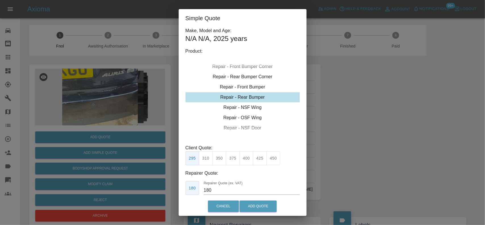
click at [247, 101] on div "Repair - Rear Bumper" at bounding box center [243, 97] width 114 height 10
click at [243, 161] on button "400" at bounding box center [246, 158] width 14 height 14
type input "240"
click at [255, 205] on button "Add Quote" at bounding box center [257, 206] width 37 height 12
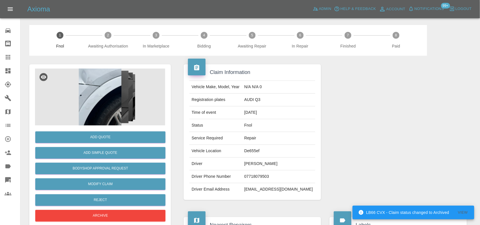
click at [103, 91] on img at bounding box center [100, 96] width 130 height 57
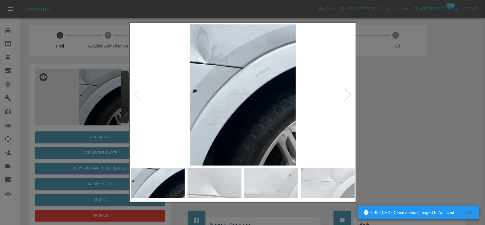
click at [220, 68] on img at bounding box center [243, 94] width 224 height 141
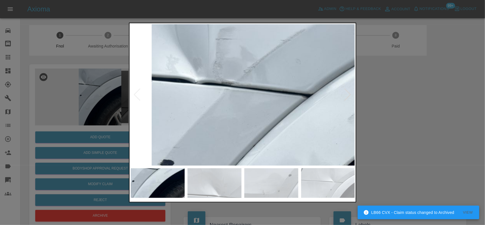
click at [220, 71] on img at bounding box center [309, 175] width 673 height 423
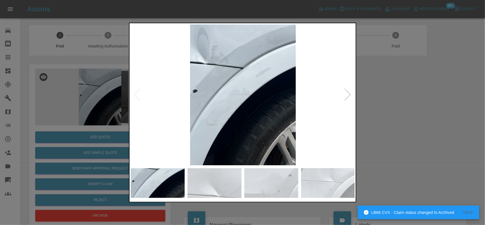
click at [224, 95] on img at bounding box center [243, 94] width 224 height 141
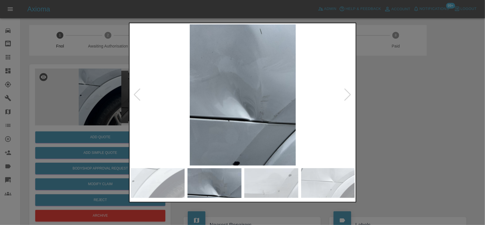
click at [226, 113] on img at bounding box center [243, 94] width 224 height 141
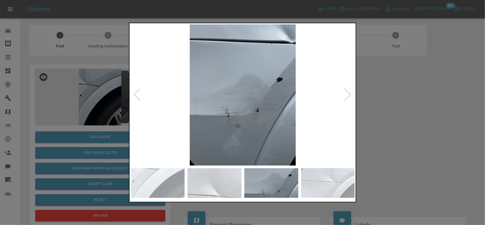
click at [215, 113] on img at bounding box center [243, 94] width 224 height 141
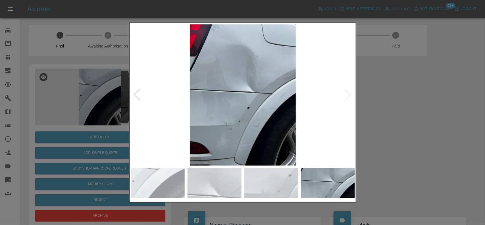
click at [243, 92] on img at bounding box center [243, 94] width 224 height 141
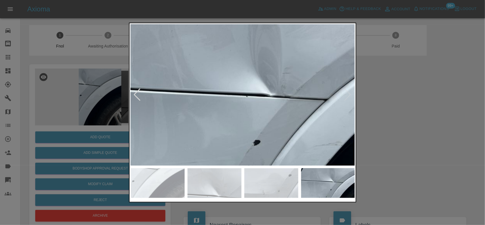
click at [243, 92] on img at bounding box center [239, 102] width 673 height 423
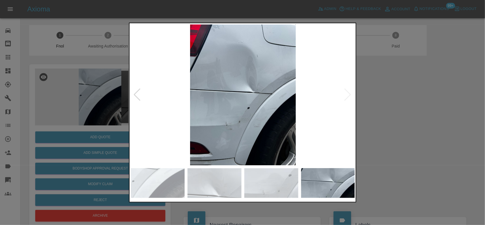
click at [220, 122] on img at bounding box center [243, 94] width 224 height 141
click at [205, 124] on img at bounding box center [243, 94] width 224 height 141
click at [94, 111] on div at bounding box center [242, 112] width 485 height 225
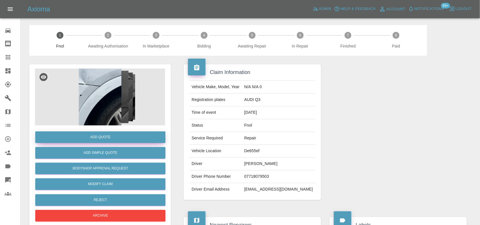
drag, startPoint x: 102, startPoint y: 130, endPoint x: 101, endPoint y: 133, distance: 3.2
click at [102, 131] on div "Add Quote" at bounding box center [100, 137] width 130 height 14
click at [101, 133] on button "Add Quote" at bounding box center [100, 137] width 130 height 12
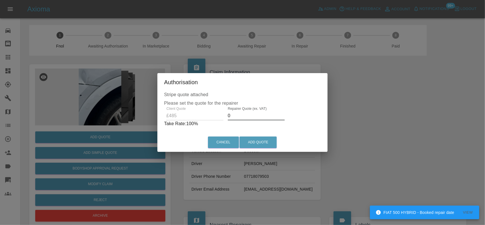
click at [205, 120] on div "Client Quote £485 Repairer Quote (ex. VAT) 0 Take Rate: 100 %" at bounding box center [242, 117] width 157 height 20
type input "300"
drag, startPoint x: 265, startPoint y: 143, endPoint x: 295, endPoint y: 169, distance: 40.5
click at [265, 143] on button "Add Quote" at bounding box center [257, 142] width 37 height 12
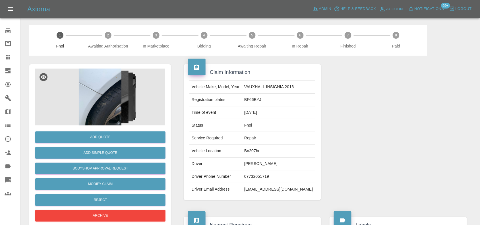
click at [97, 102] on img at bounding box center [100, 96] width 130 height 57
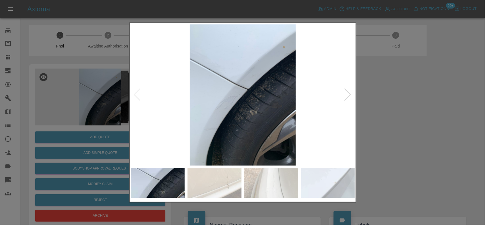
click at [228, 87] on img at bounding box center [243, 94] width 224 height 141
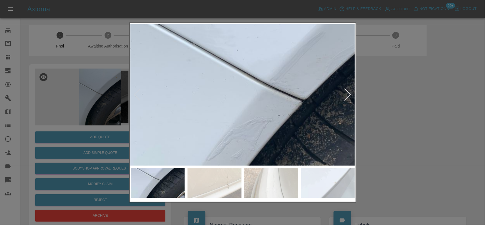
click at [228, 106] on img at bounding box center [287, 116] width 673 height 423
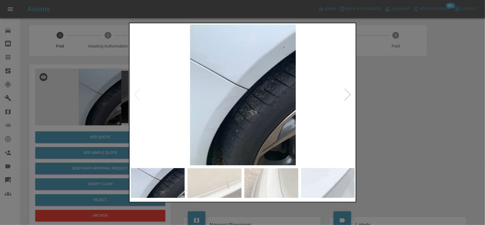
click at [225, 114] on img at bounding box center [243, 94] width 224 height 141
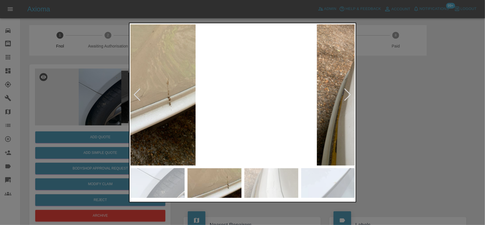
click at [154, 104] on img at bounding box center [142, 94] width 224 height 141
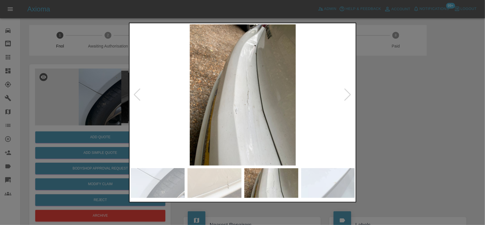
click at [166, 107] on img at bounding box center [243, 94] width 224 height 141
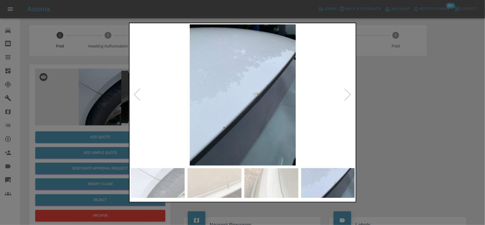
click at [111, 99] on div at bounding box center [242, 112] width 485 height 225
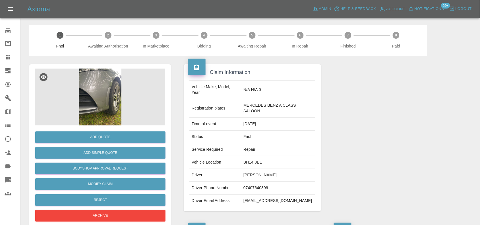
click at [93, 100] on img at bounding box center [100, 96] width 130 height 57
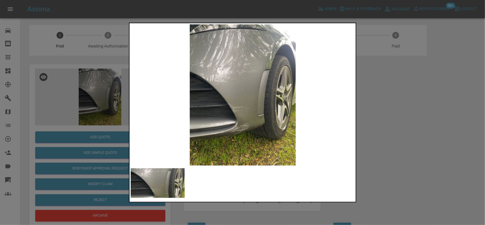
click at [248, 108] on img at bounding box center [243, 94] width 224 height 141
click at [247, 108] on img at bounding box center [243, 94] width 224 height 141
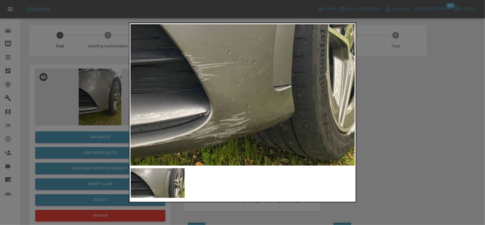
click at [235, 106] on img at bounding box center [228, 27] width 673 height 423
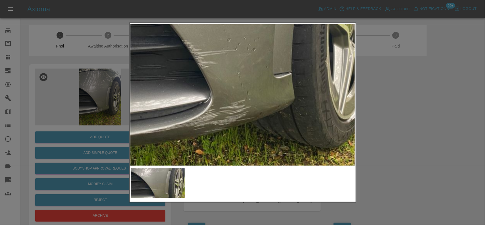
click at [234, 106] on img at bounding box center [228, 14] width 673 height 423
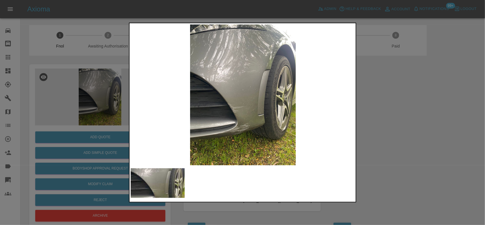
click at [202, 112] on img at bounding box center [243, 94] width 224 height 141
click at [242, 92] on img at bounding box center [243, 94] width 224 height 141
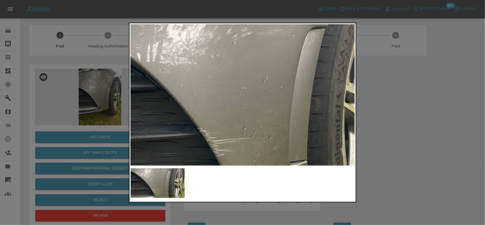
click at [189, 119] on img at bounding box center [243, 102] width 673 height 423
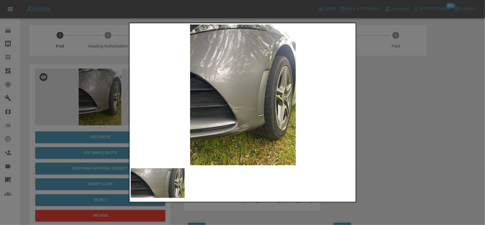
drag, startPoint x: 110, startPoint y: 124, endPoint x: 82, endPoint y: 146, distance: 35.6
click at [109, 124] on div at bounding box center [242, 112] width 485 height 225
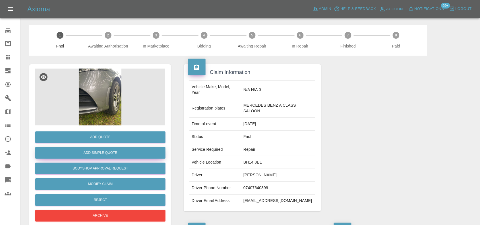
click at [80, 154] on button "Add Simple Quote" at bounding box center [100, 153] width 130 height 12
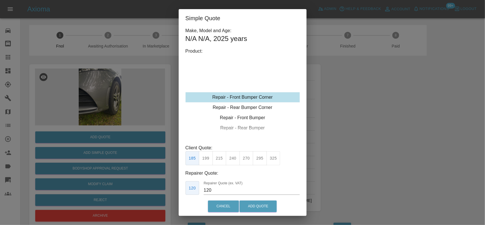
click at [222, 160] on button "215" at bounding box center [219, 158] width 14 height 14
type input "135"
click at [261, 202] on button "Add Quote" at bounding box center [257, 206] width 37 height 12
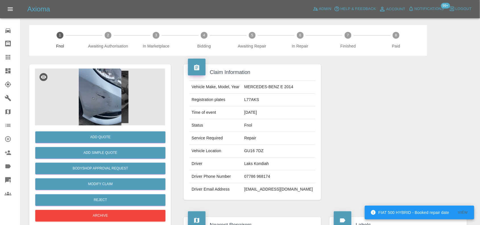
click at [99, 101] on img at bounding box center [100, 96] width 130 height 57
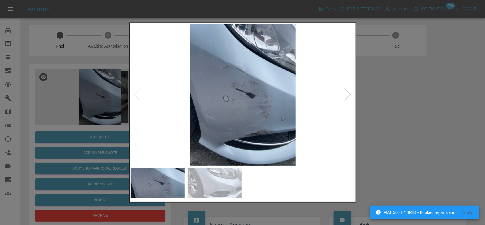
click at [249, 113] on img at bounding box center [243, 94] width 224 height 141
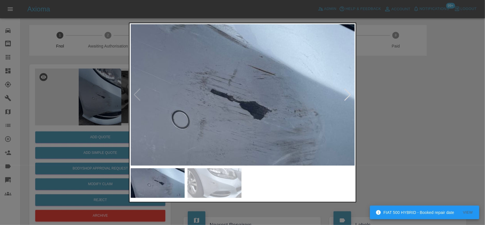
click at [252, 132] on img at bounding box center [229, 107] width 673 height 423
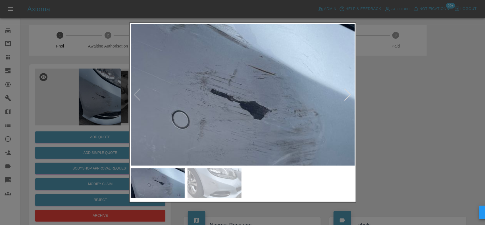
click at [252, 132] on img at bounding box center [229, 107] width 673 height 423
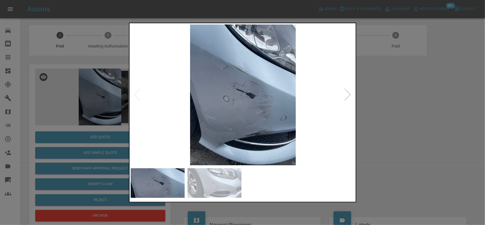
click at [210, 121] on img at bounding box center [243, 94] width 224 height 141
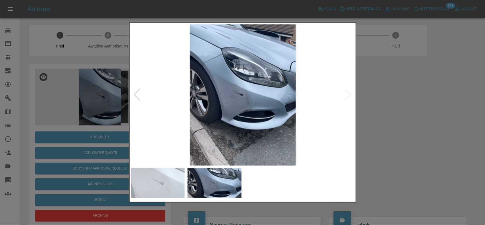
click at [249, 108] on img at bounding box center [243, 94] width 224 height 141
click at [249, 107] on img at bounding box center [243, 94] width 224 height 141
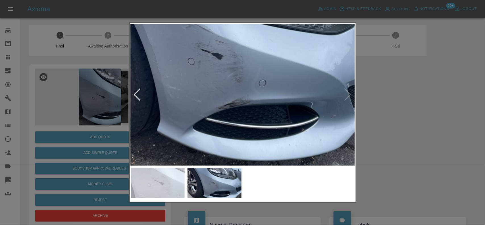
click at [212, 110] on img at bounding box center [221, 55] width 673 height 423
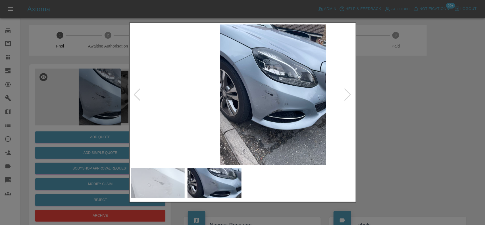
click at [230, 118] on img at bounding box center [273, 94] width 224 height 141
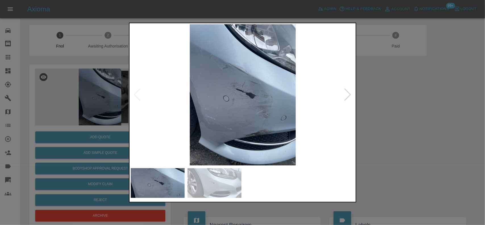
click at [228, 120] on img at bounding box center [243, 94] width 224 height 141
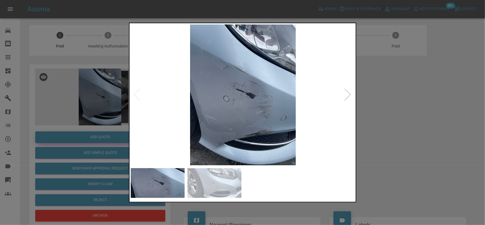
drag, startPoint x: 99, startPoint y: 113, endPoint x: 94, endPoint y: 135, distance: 22.6
click at [98, 115] on div at bounding box center [242, 112] width 485 height 225
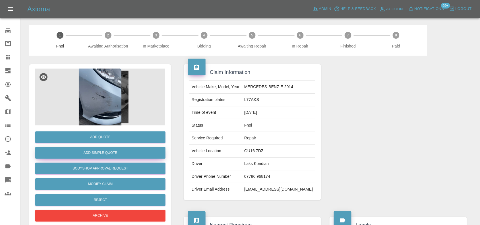
click at [100, 147] on button "Add Simple Quote" at bounding box center [100, 153] width 130 height 12
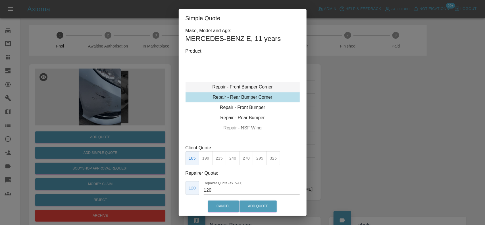
click at [237, 84] on div "Repair - Front Bumper Corner" at bounding box center [243, 87] width 114 height 10
click at [243, 84] on div "Repair - Front Bumper Corner" at bounding box center [243, 87] width 114 height 10
click at [232, 162] on button "240" at bounding box center [233, 158] width 14 height 14
click at [227, 194] on input "150" at bounding box center [252, 190] width 96 height 9
drag, startPoint x: 225, startPoint y: 193, endPoint x: 160, endPoint y: 192, distance: 64.8
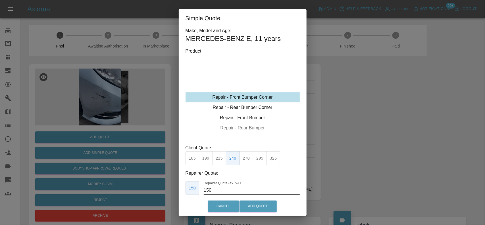
click at [164, 193] on div "Simple Quote Make, Model and Age: MERCEDES-BENZ E , 11 years Product: Repair - …" at bounding box center [242, 112] width 485 height 225
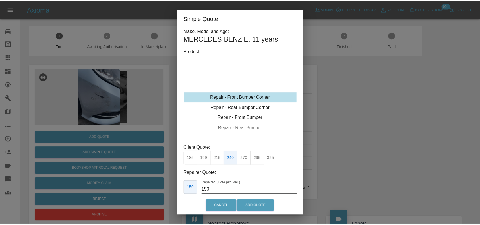
scroll to position [8, 0]
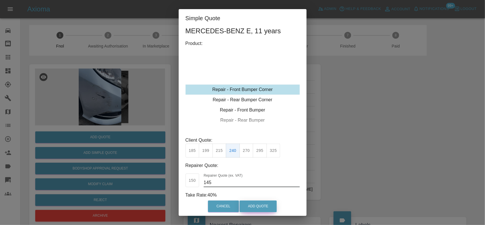
type input "145"
click at [249, 208] on button "Add Quote" at bounding box center [257, 206] width 37 height 12
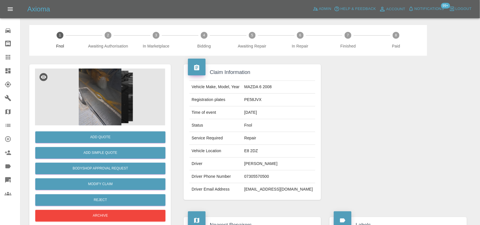
click at [105, 99] on img at bounding box center [100, 96] width 130 height 57
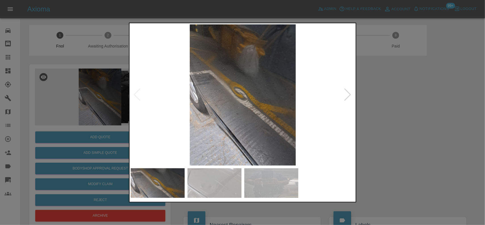
click at [246, 90] on img at bounding box center [243, 94] width 224 height 141
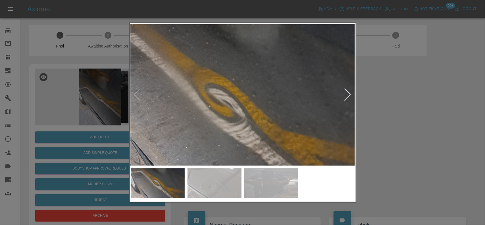
click at [247, 109] on img at bounding box center [231, 106] width 673 height 423
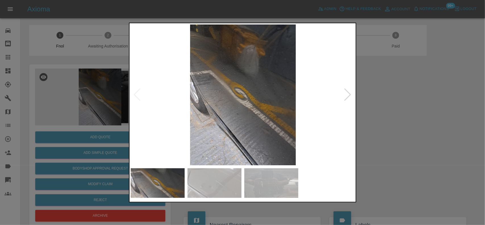
click at [210, 116] on img at bounding box center [243, 94] width 224 height 141
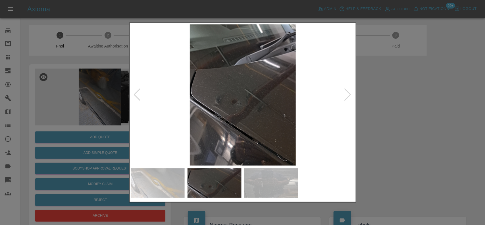
click at [212, 115] on img at bounding box center [243, 94] width 224 height 141
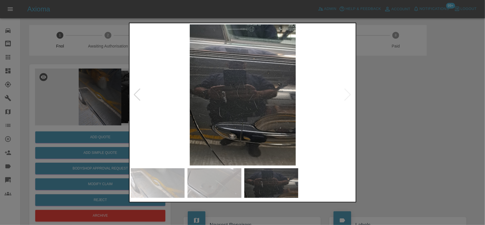
click at [215, 118] on img at bounding box center [243, 94] width 224 height 141
click at [228, 120] on img at bounding box center [243, 94] width 224 height 141
click at [265, 114] on img at bounding box center [243, 94] width 224 height 141
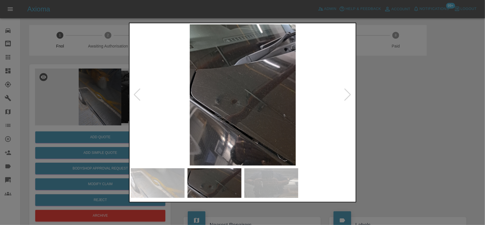
click at [229, 114] on img at bounding box center [243, 94] width 224 height 141
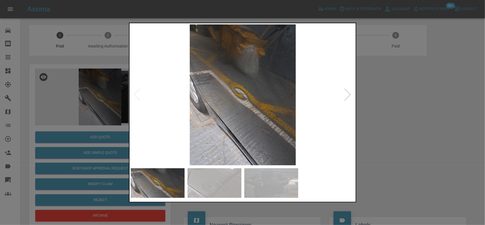
drag, startPoint x: 83, startPoint y: 95, endPoint x: 84, endPoint y: 103, distance: 7.5
click at [83, 95] on div at bounding box center [242, 112] width 485 height 225
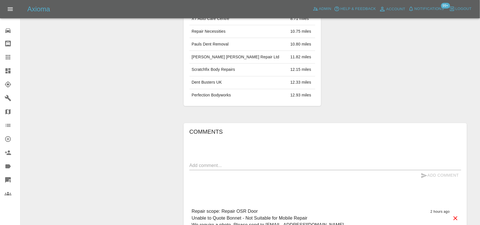
scroll to position [335, 0]
